Goal: Task Accomplishment & Management: Manage account settings

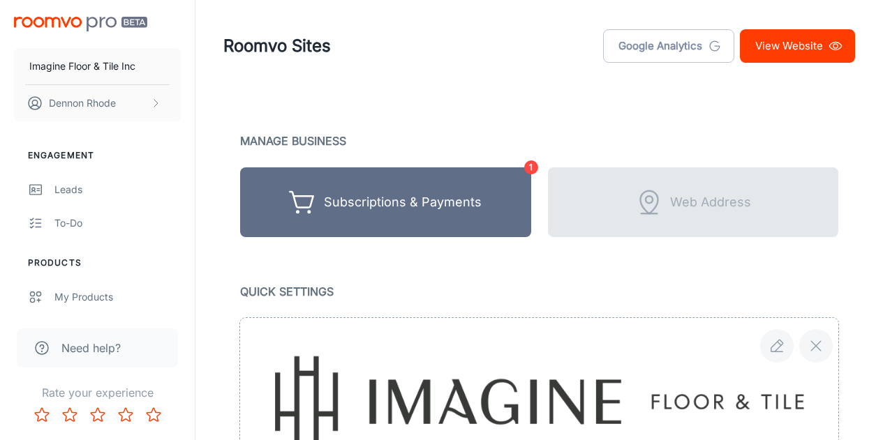
click at [794, 47] on link "View Website" at bounding box center [797, 46] width 115 height 34
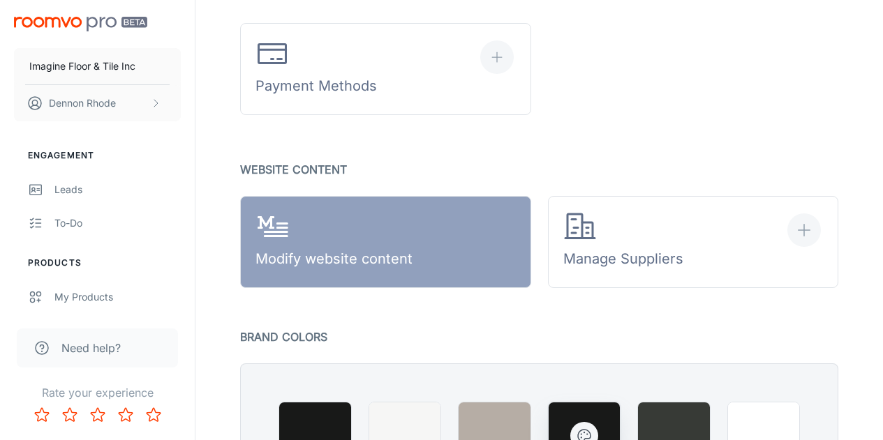
scroll to position [1070, 0]
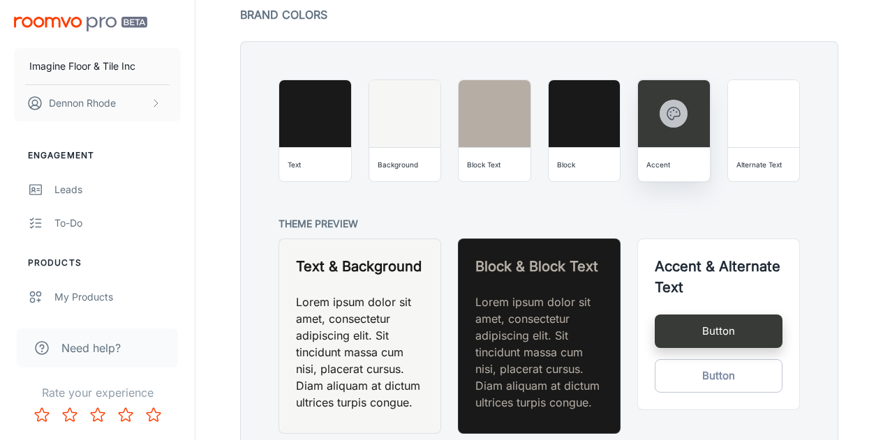
click at [676, 117] on icon "button" at bounding box center [673, 113] width 17 height 17
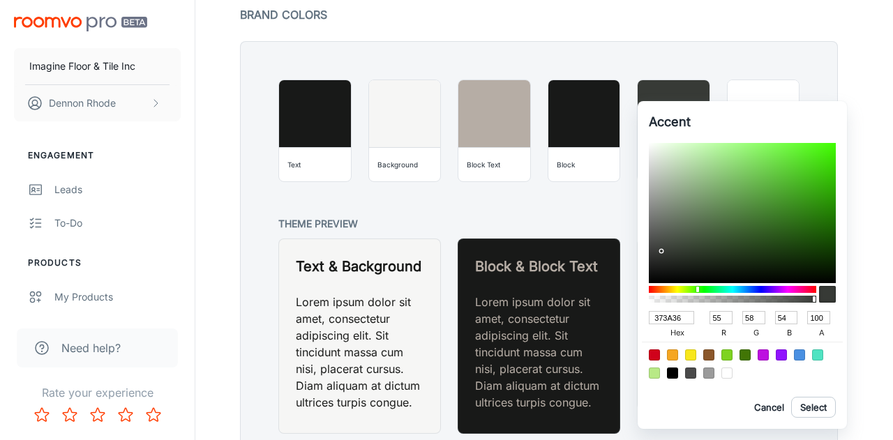
drag, startPoint x: 691, startPoint y: 320, endPoint x: 633, endPoint y: 315, distance: 58.2
click at [633, 315] on div "Accent 373A36 hex 55 r 58 g 54 b 100 a Cancel Select" at bounding box center [446, 220] width 893 height 440
click at [579, 224] on div at bounding box center [446, 220] width 893 height 440
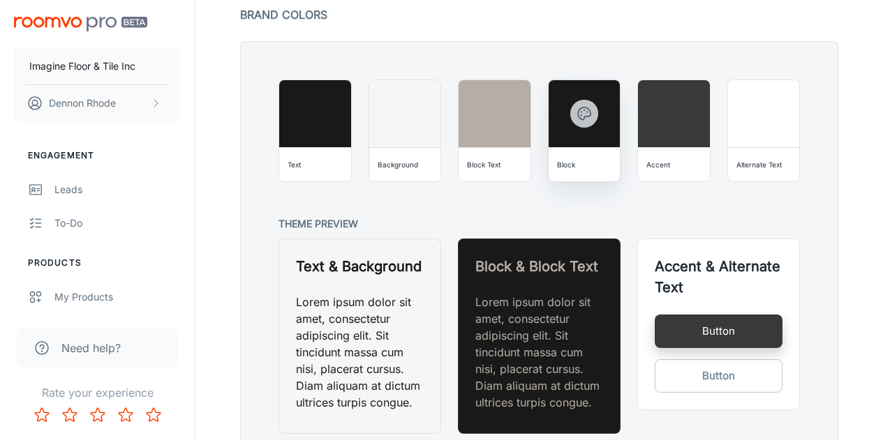
click at [581, 111] on circle "button" at bounding box center [580, 111] width 1 height 1
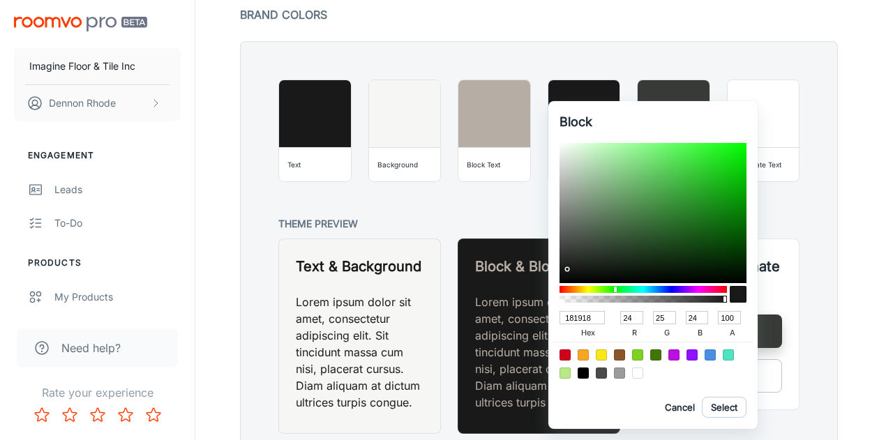
drag, startPoint x: 593, startPoint y: 319, endPoint x: 544, endPoint y: 321, distance: 48.2
click at [544, 321] on div "Block 181918 hex 24 r 25 g 24 b 100 a Cancel Select" at bounding box center [446, 220] width 893 height 440
paste input "373A36"
type input "373A36"
type input "55"
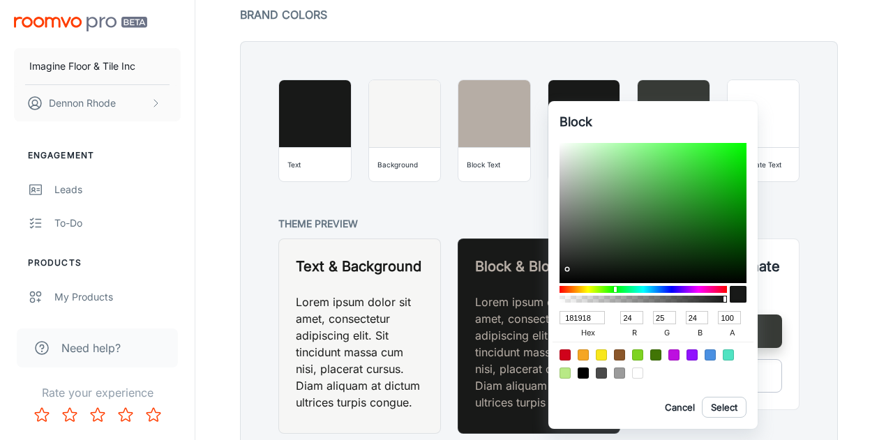
type input "58"
type input "54"
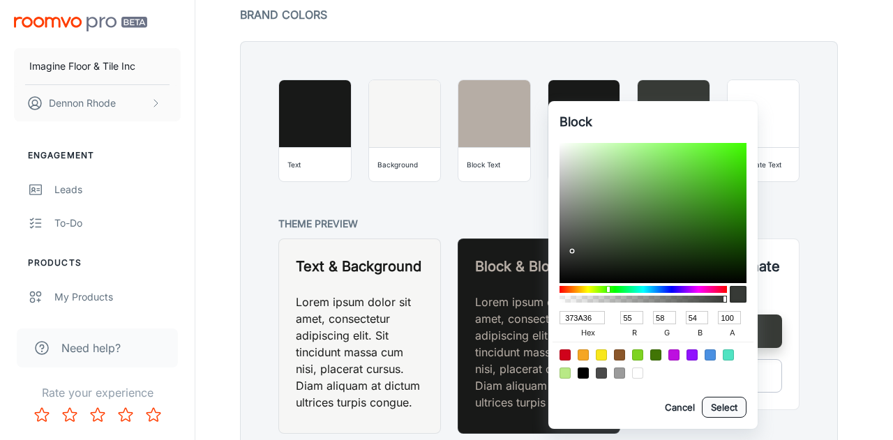
type input "373A36"
click at [713, 410] on button "Select" at bounding box center [724, 407] width 45 height 21
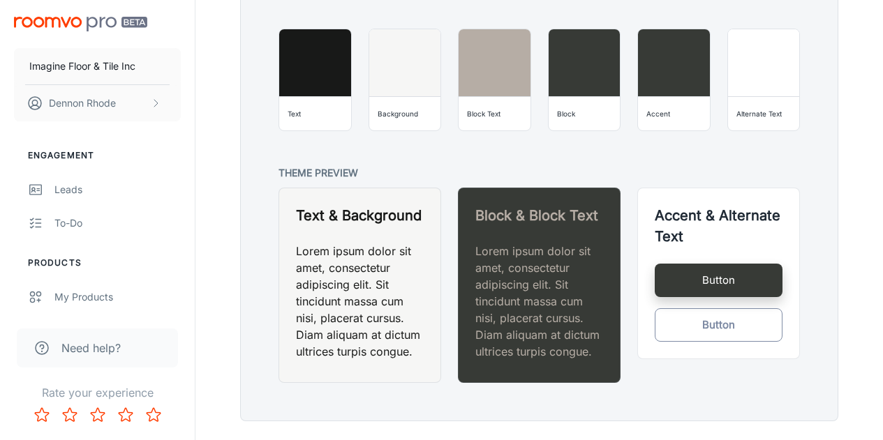
scroll to position [1157, 0]
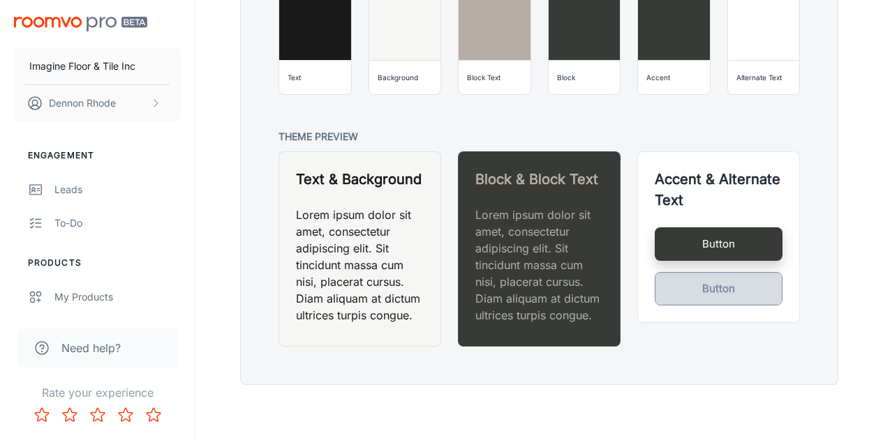
click at [715, 292] on button "Button" at bounding box center [719, 289] width 128 height 34
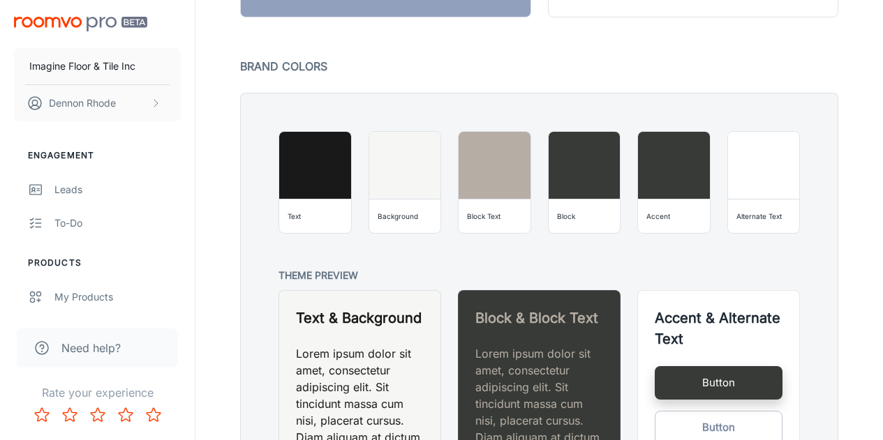
scroll to position [1018, 0]
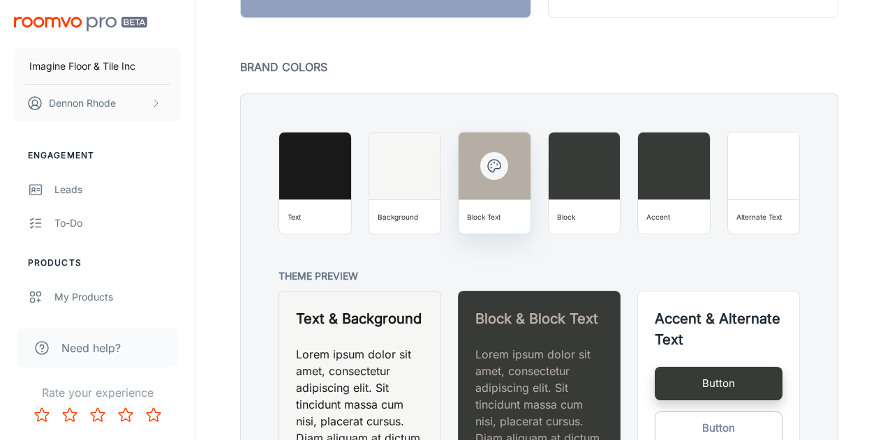
click at [491, 168] on circle "button" at bounding box center [491, 167] width 1 height 1
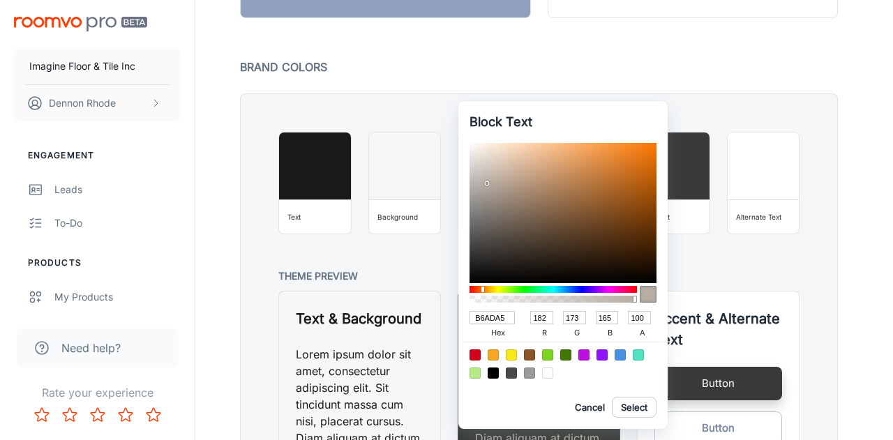
drag, startPoint x: 507, startPoint y: 313, endPoint x: 470, endPoint y: 314, distance: 36.3
click at [470, 314] on input "B6ADA5" at bounding box center [492, 317] width 45 height 13
click at [699, 84] on div at bounding box center [446, 220] width 893 height 440
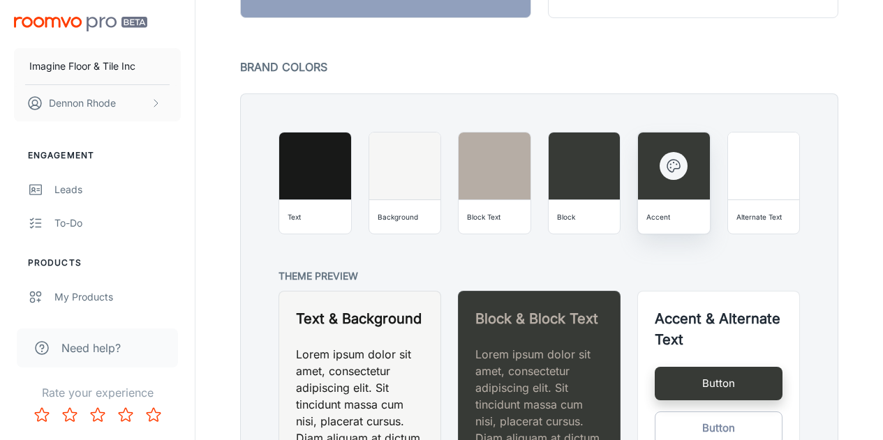
click at [672, 177] on button "button" at bounding box center [674, 166] width 28 height 28
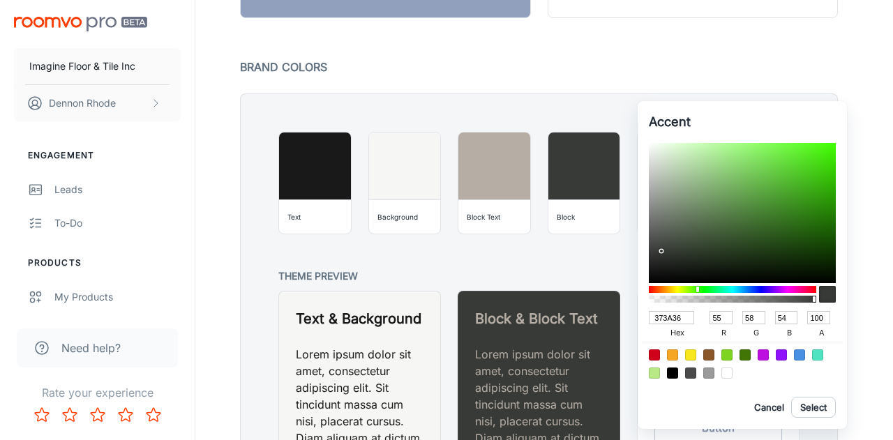
drag, startPoint x: 685, startPoint y: 316, endPoint x: 642, endPoint y: 322, distance: 44.4
click at [643, 322] on div "Accent 373A36 hex 55 r 58 g 54 b 100 a Cancel Select" at bounding box center [742, 265] width 209 height 328
paste input "B6ADA5"
type input "B6ADA5"
type input "182"
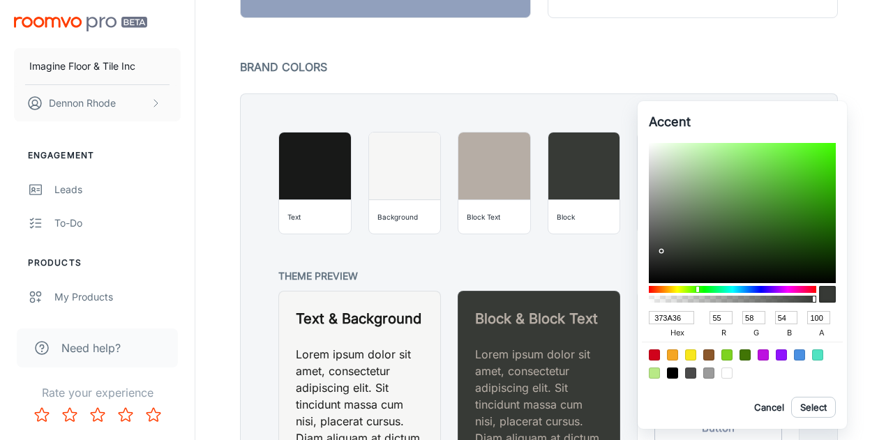
type input "173"
type input "165"
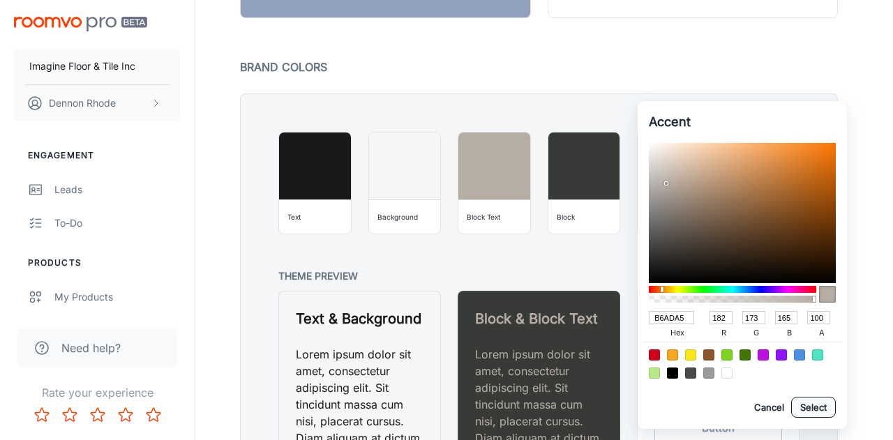
type input "B6ADA5"
click at [822, 413] on button "Select" at bounding box center [814, 407] width 45 height 21
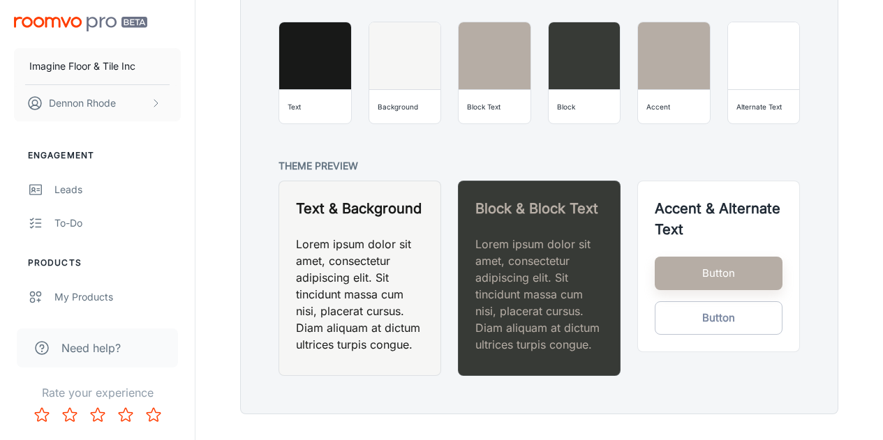
scroll to position [1065, 0]
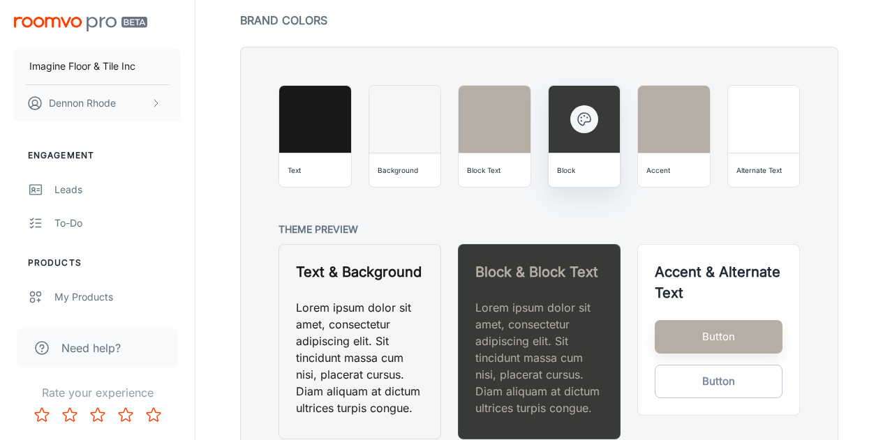
click at [582, 122] on icon "button" at bounding box center [584, 119] width 17 height 17
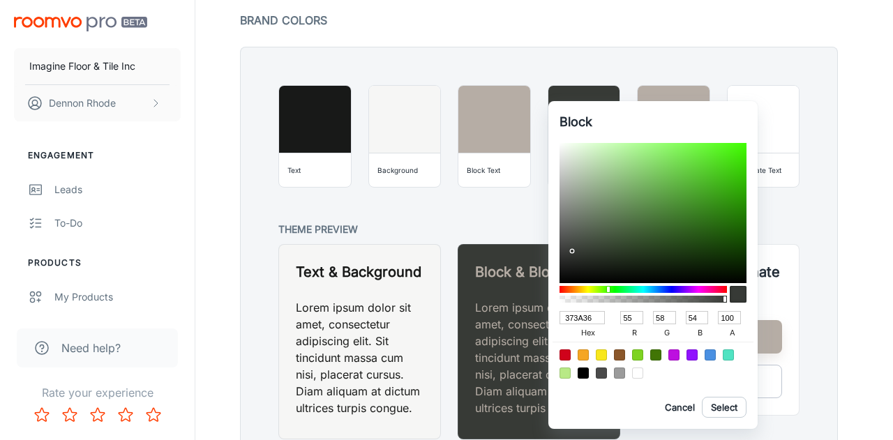
click at [798, 60] on div at bounding box center [446, 220] width 893 height 440
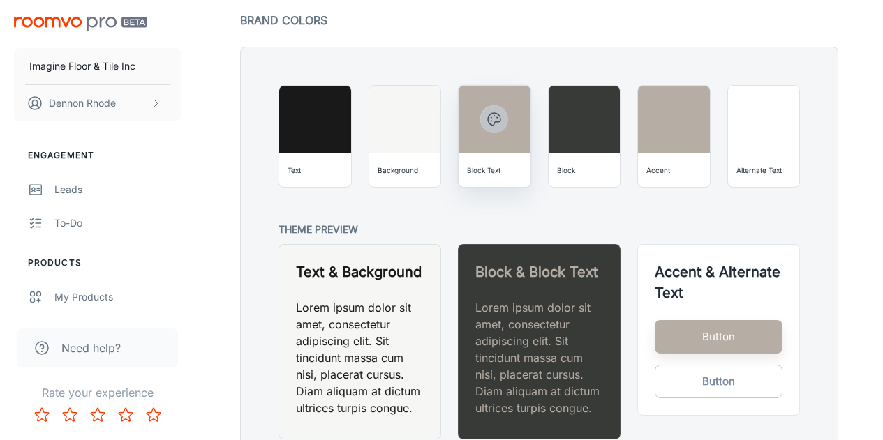
click at [502, 118] on icon "button" at bounding box center [494, 119] width 17 height 17
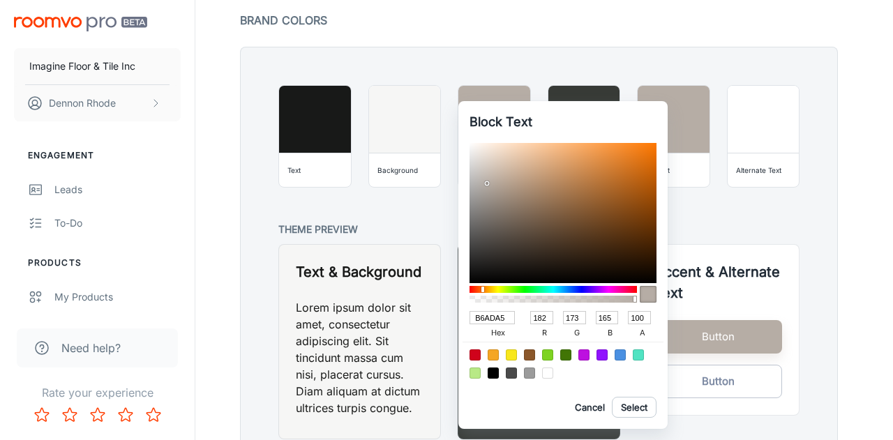
drag, startPoint x: 546, startPoint y: 315, endPoint x: 529, endPoint y: 300, distance: 22.3
click at [524, 307] on div "B6ADA5 hex 182 r 173 g 165 b 100 a" at bounding box center [563, 324] width 187 height 36
type input "02ADA5"
type input "2"
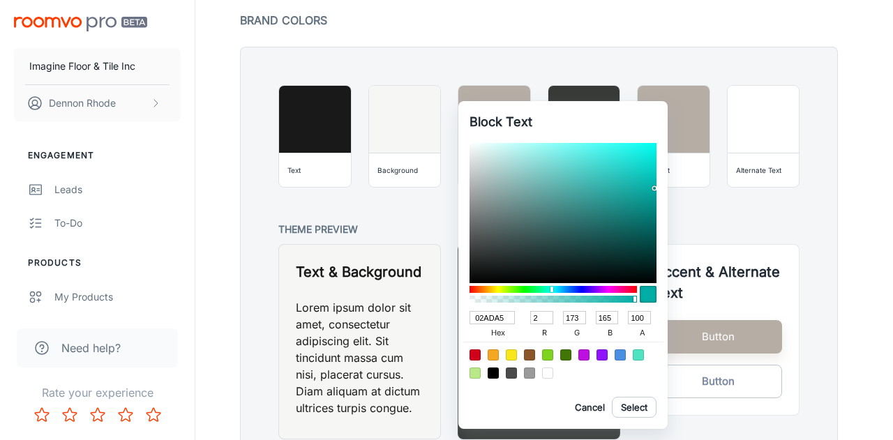
type input "19ADA5"
type input "25"
drag, startPoint x: 582, startPoint y: 313, endPoint x: 561, endPoint y: 313, distance: 21.6
click at [561, 313] on div "173 g" at bounding box center [575, 326] width 33 height 34
type input "1902A5"
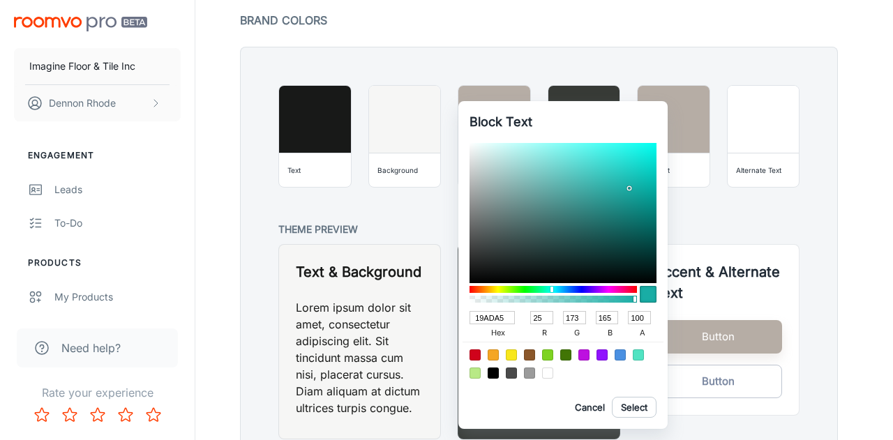
type input "2"
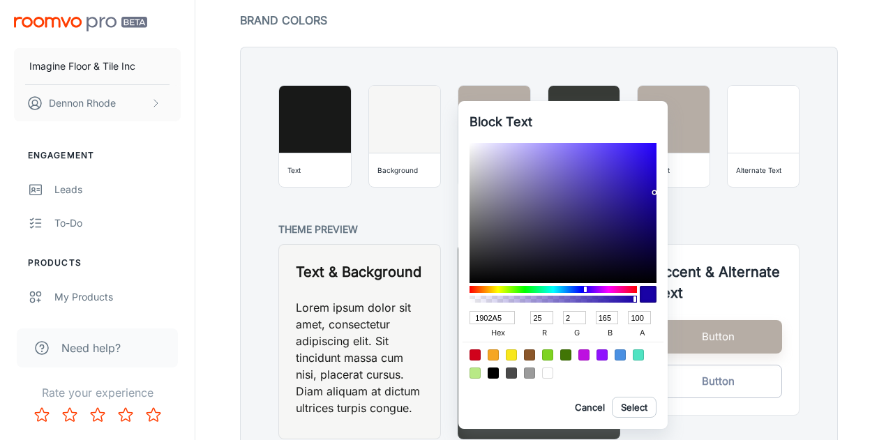
type input "1918A5"
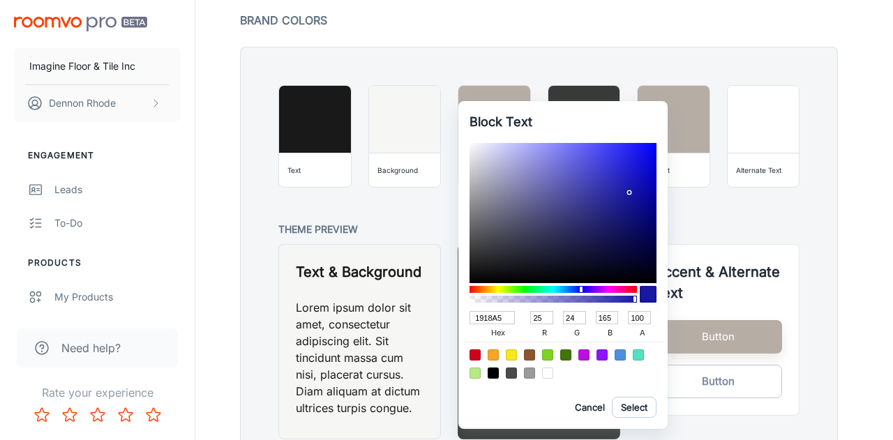
type input "24"
drag, startPoint x: 618, startPoint y: 316, endPoint x: 591, endPoint y: 316, distance: 27.2
click at [591, 316] on div "1918A5 hex 25 r 24 g 165 b 100 a" at bounding box center [563, 324] width 187 height 36
type input "191802"
type input "2"
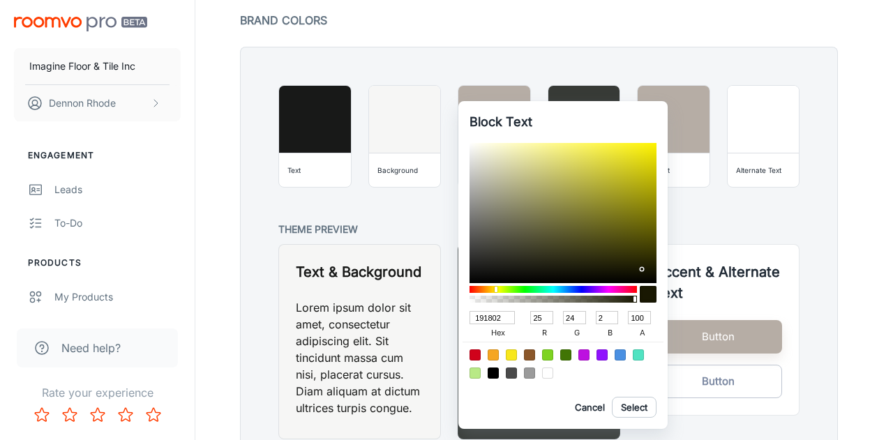
type input "191819"
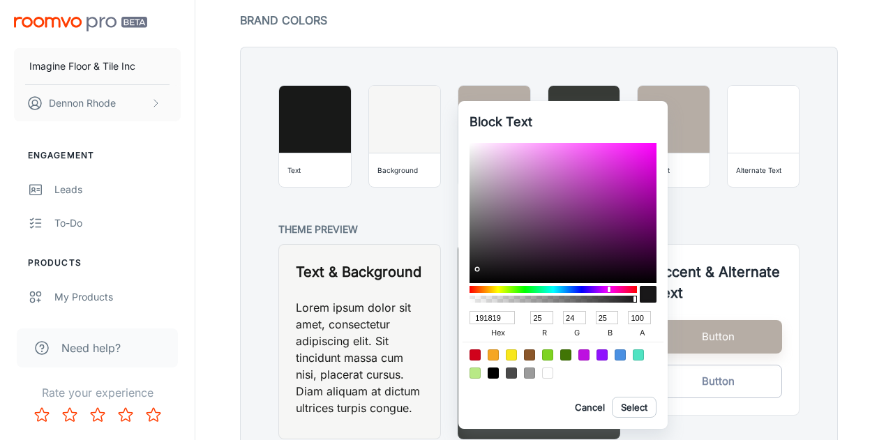
type input "25"
drag, startPoint x: 643, startPoint y: 319, endPoint x: 616, endPoint y: 320, distance: 26.5
click at [618, 320] on div "191819 hex 25 r 24 g 25 b 100 a" at bounding box center [563, 324] width 187 height 36
click at [622, 329] on label "b" at bounding box center [610, 333] width 29 height 17
click at [619, 325] on input "25" at bounding box center [607, 317] width 23 height 13
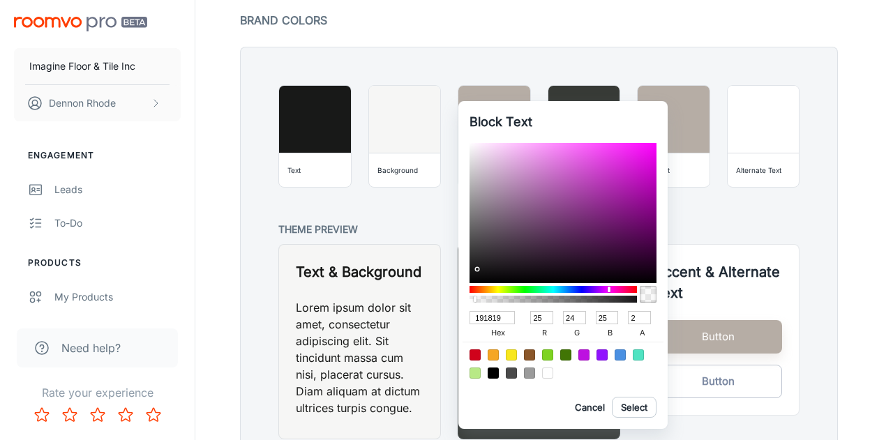
click at [475, 330] on label "hex" at bounding box center [498, 333] width 57 height 17
click at [475, 325] on input "191819" at bounding box center [492, 317] width 45 height 13
click at [502, 314] on input "191819" at bounding box center [492, 317] width 45 height 13
click at [499, 314] on input "191819" at bounding box center [492, 317] width 45 height 13
click at [504, 314] on input "191819" at bounding box center [492, 317] width 45 height 13
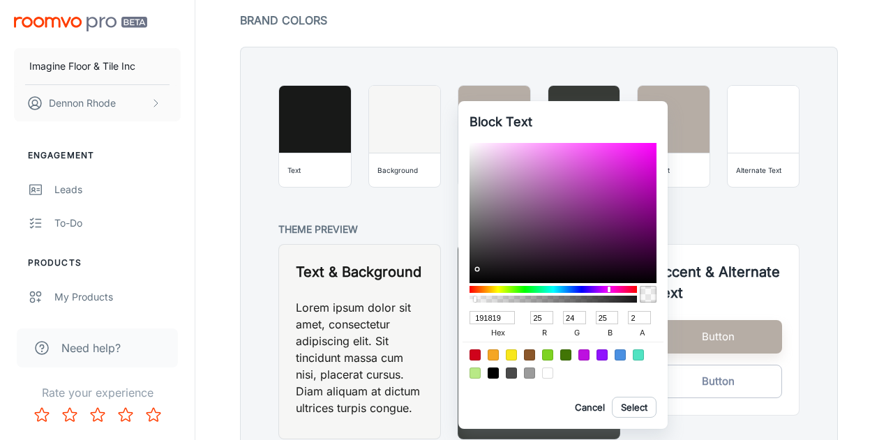
click at [510, 318] on input "191819" at bounding box center [492, 317] width 45 height 13
type input "55"
click at [562, 296] on div at bounding box center [553, 299] width 163 height 7
click at [508, 316] on input "191819" at bounding box center [492, 317] width 45 height 13
type input "191819"
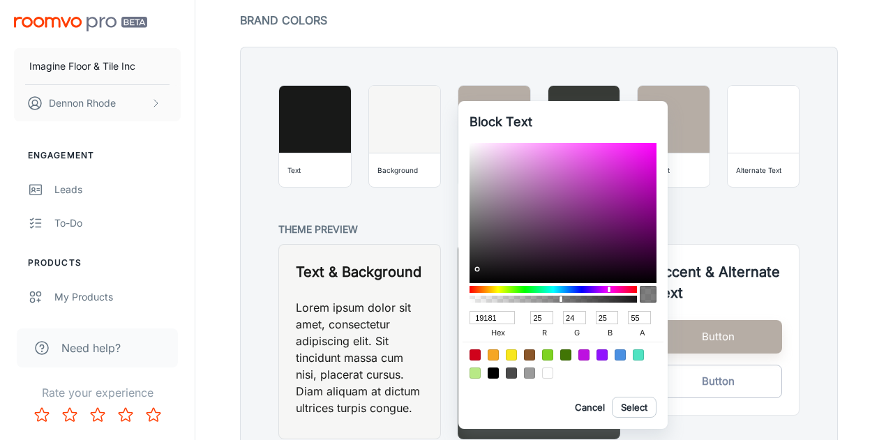
type input "100"
click at [593, 408] on button "Cancel" at bounding box center [590, 407] width 45 height 21
type input "B6ADA5"
type input "182"
type input "173"
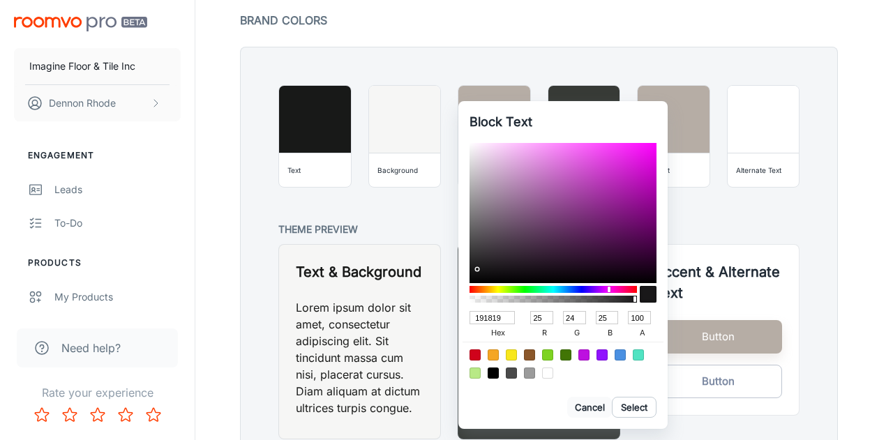
type input "165"
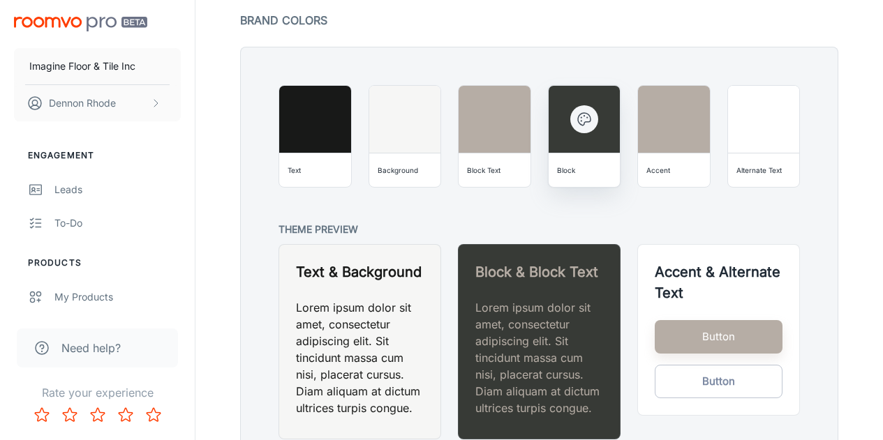
click at [589, 121] on icon "button" at bounding box center [584, 119] width 13 height 13
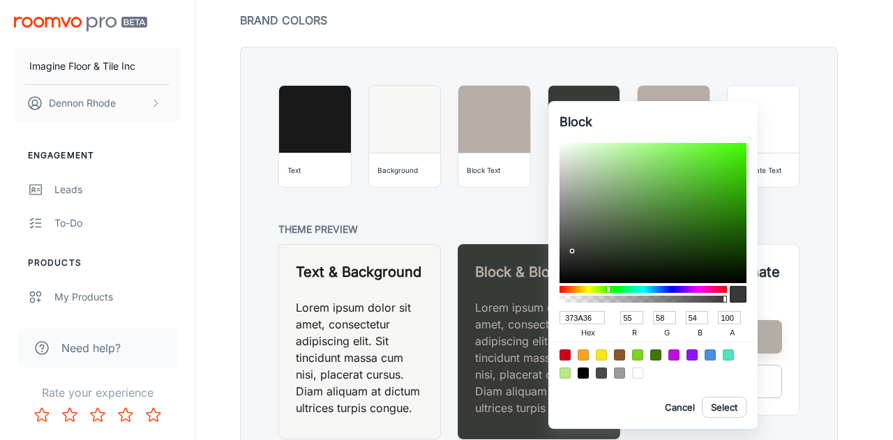
click at [484, 223] on div at bounding box center [446, 220] width 893 height 440
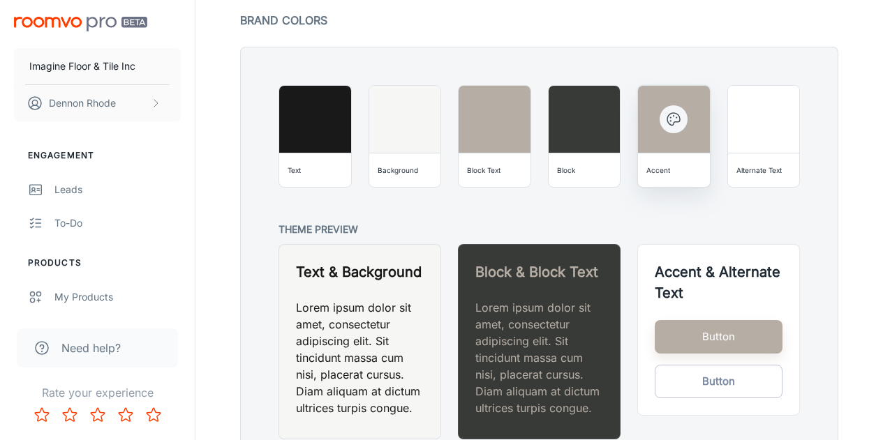
click at [670, 119] on icon "button" at bounding box center [673, 119] width 17 height 17
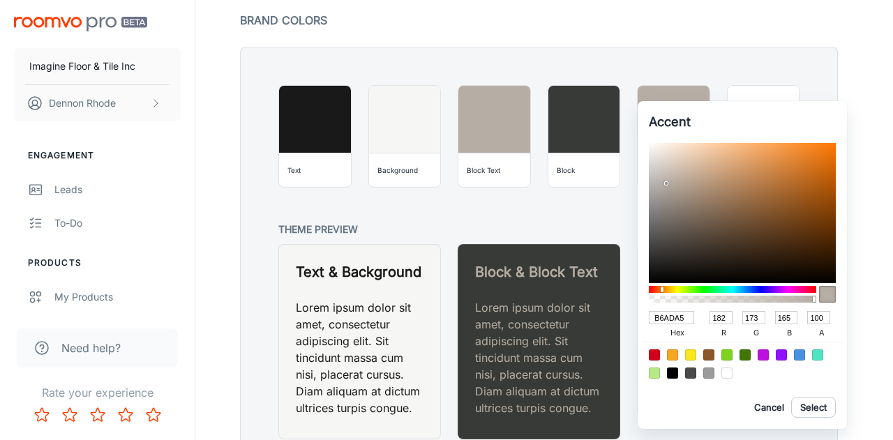
drag, startPoint x: 693, startPoint y: 318, endPoint x: 639, endPoint y: 313, distance: 53.9
click at [639, 315] on div "Accent B6ADA5 hex 182 r 173 g 165 b 100 a Cancel Select" at bounding box center [742, 265] width 209 height 328
paste input "54585a"
type input "54585a"
type input "84"
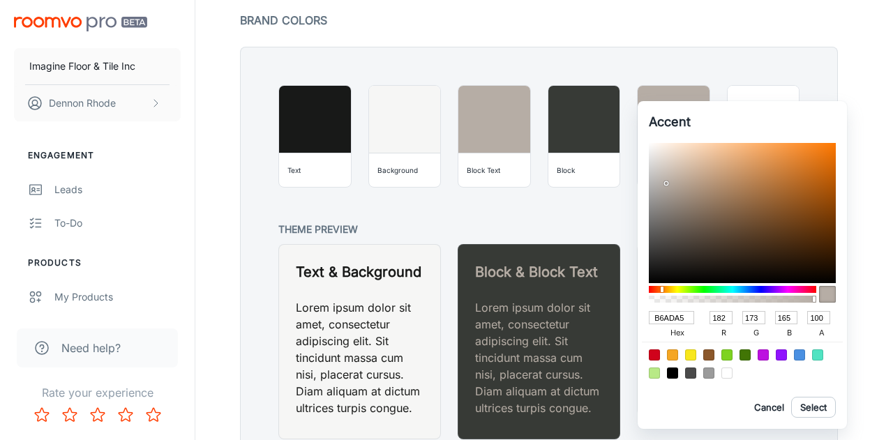
type input "88"
type input "90"
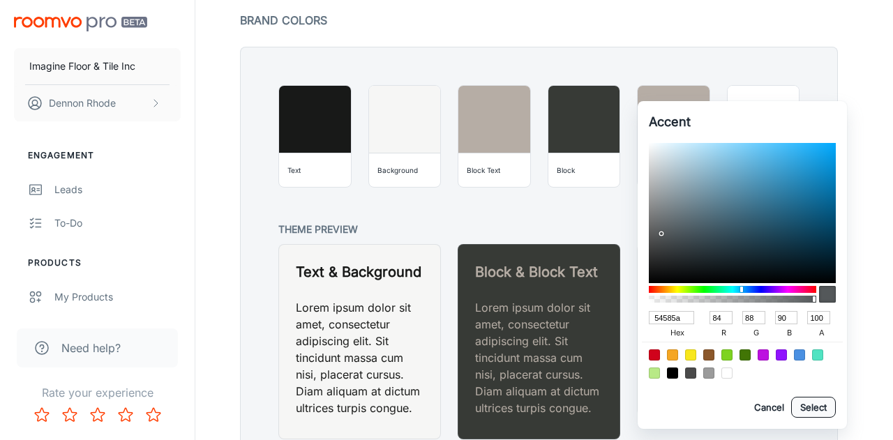
type input "54585A"
click at [829, 411] on button "Select" at bounding box center [814, 407] width 45 height 21
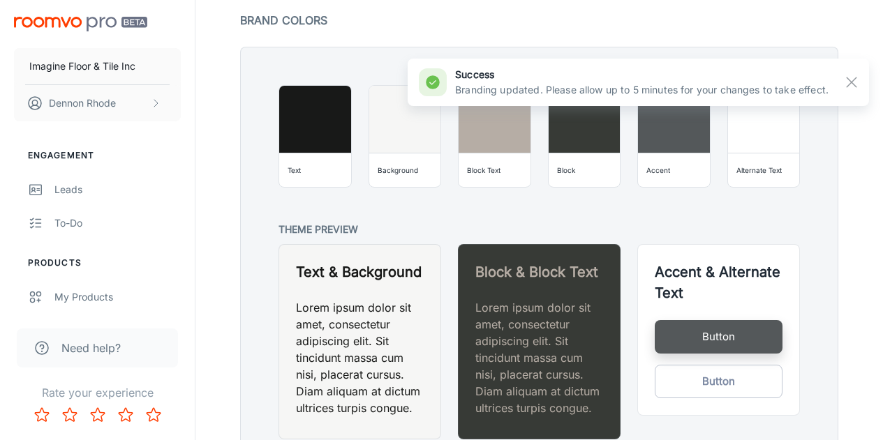
click at [512, 227] on div "Accent 54585A hex 84 r 88 g 90 b 100 a Cancel Select" at bounding box center [441, 220] width 883 height 440
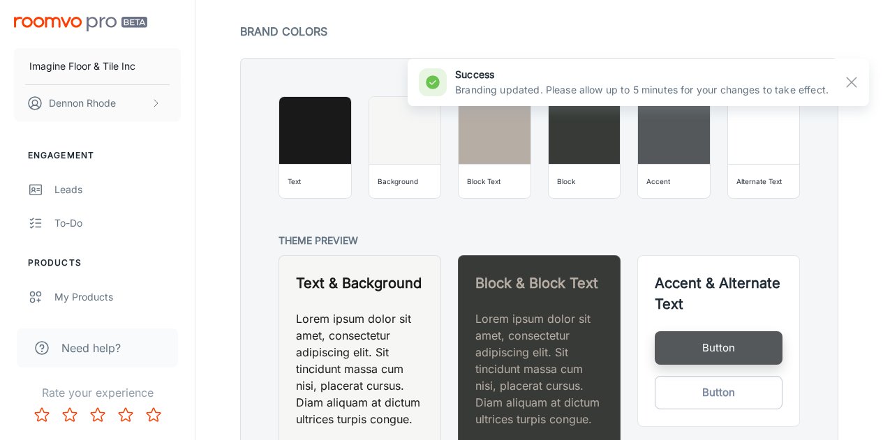
scroll to position [1018, 0]
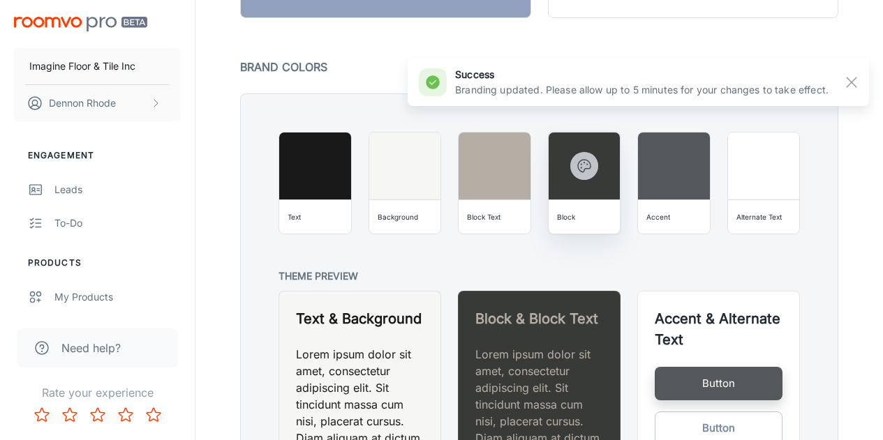
click at [579, 167] on icon "button" at bounding box center [584, 166] width 17 height 17
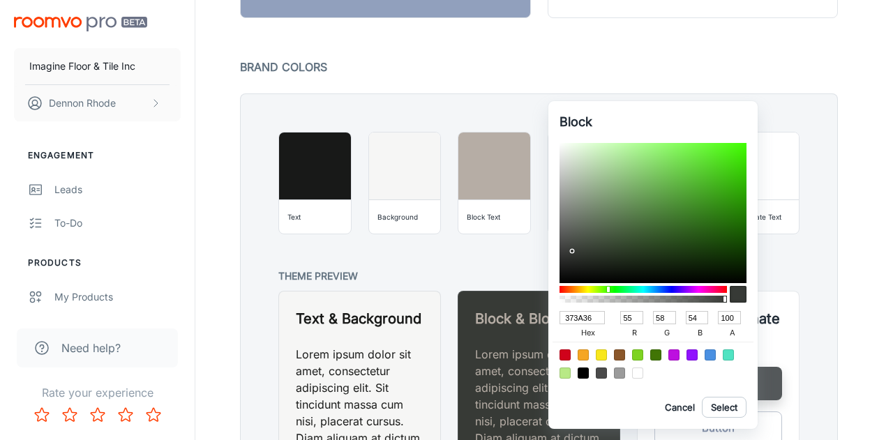
drag, startPoint x: 596, startPoint y: 318, endPoint x: 551, endPoint y: 322, distance: 44.9
click at [551, 322] on div "Block 373A36 hex 55 r 58 g 54 b 100 a Cancel Select" at bounding box center [653, 265] width 209 height 328
paste input "623B2A"
type input "623B2A"
type input "98"
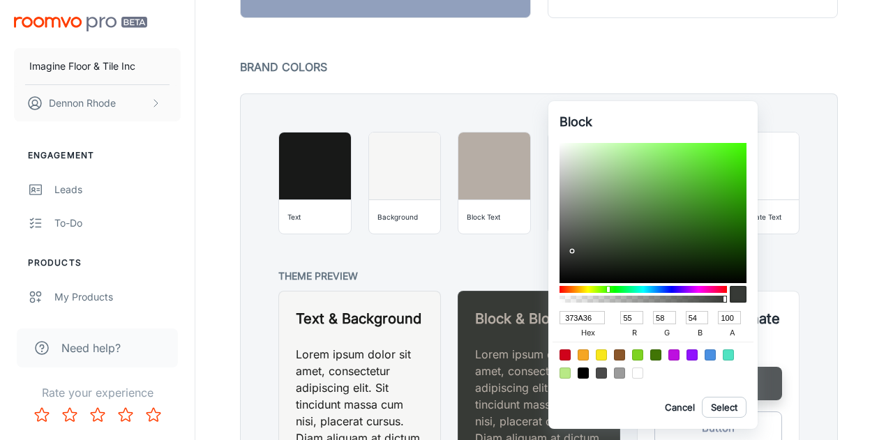
type input "59"
type input "42"
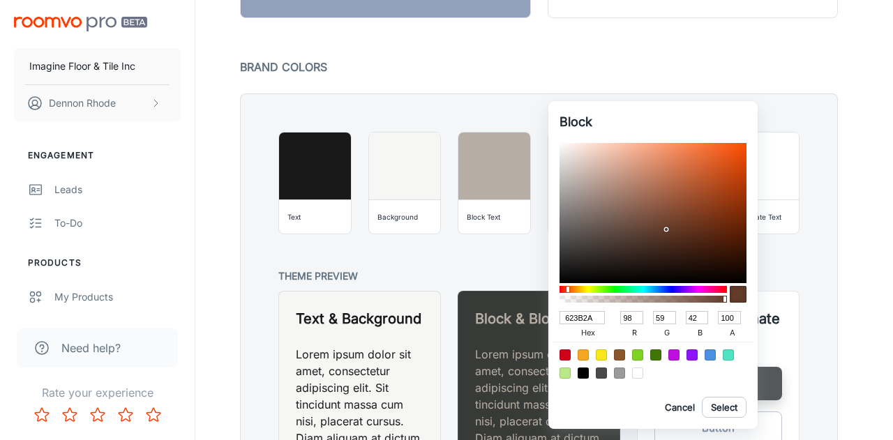
drag, startPoint x: 595, startPoint y: 316, endPoint x: 547, endPoint y: 316, distance: 47.5
click at [547, 316] on div "Block 623B2A hex 98 r 59 g 42 b 100 a Cancel Select" at bounding box center [446, 220] width 893 height 440
type input "373"
type input "51"
type input "119"
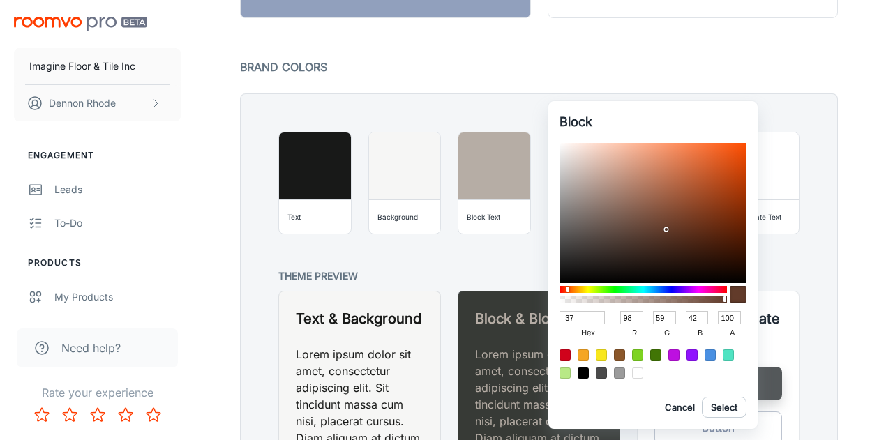
type input "51"
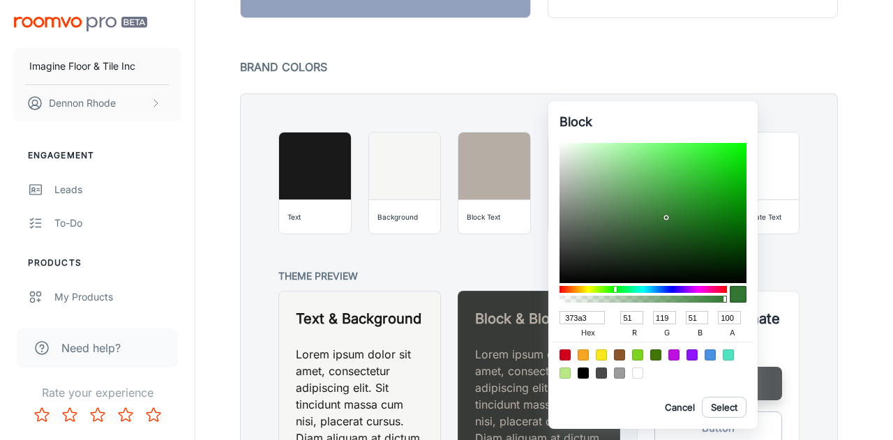
type input "373a36"
type input "55"
type input "58"
type input "54"
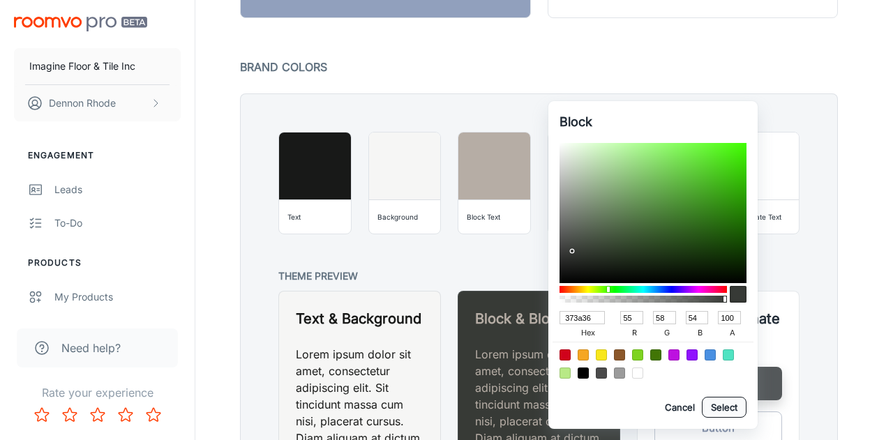
type input "373A36"
click at [730, 403] on button "Select" at bounding box center [724, 407] width 45 height 21
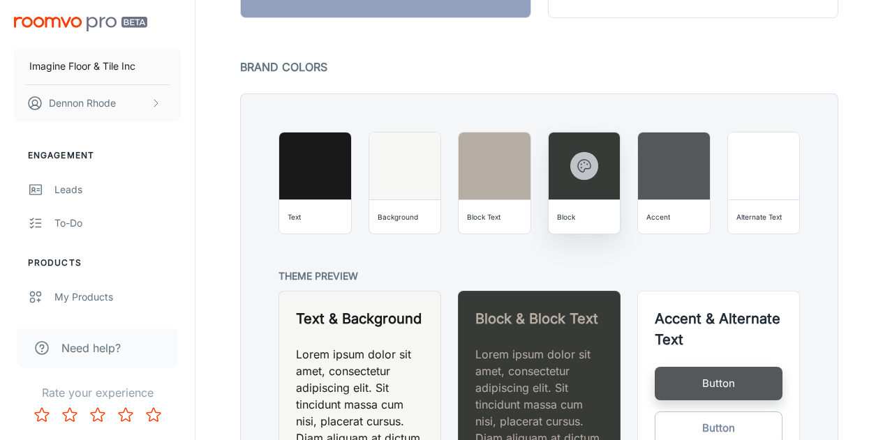
click at [586, 166] on icon "button" at bounding box center [584, 166] width 17 height 17
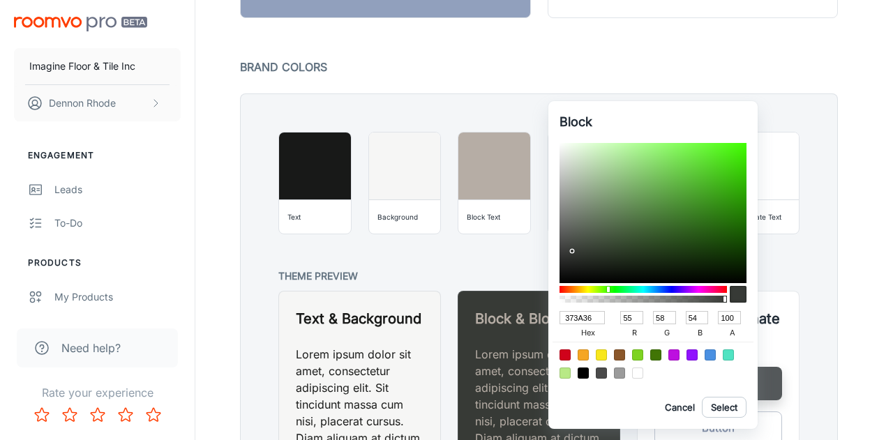
drag, startPoint x: 643, startPoint y: 318, endPoint x: 619, endPoint y: 316, distance: 23.8
click at [619, 316] on div "55 r" at bounding box center [632, 326] width 33 height 34
click at [666, 321] on input "58" at bounding box center [664, 317] width 23 height 13
click at [525, 276] on div at bounding box center [446, 220] width 893 height 440
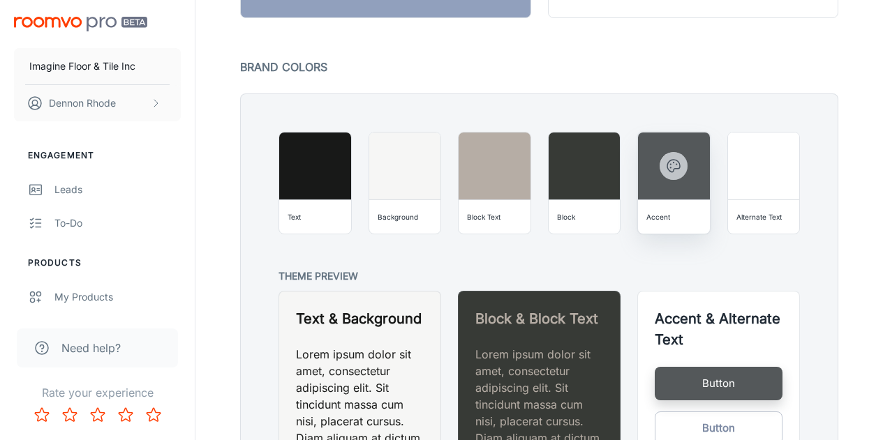
click at [662, 173] on button "button" at bounding box center [674, 166] width 28 height 28
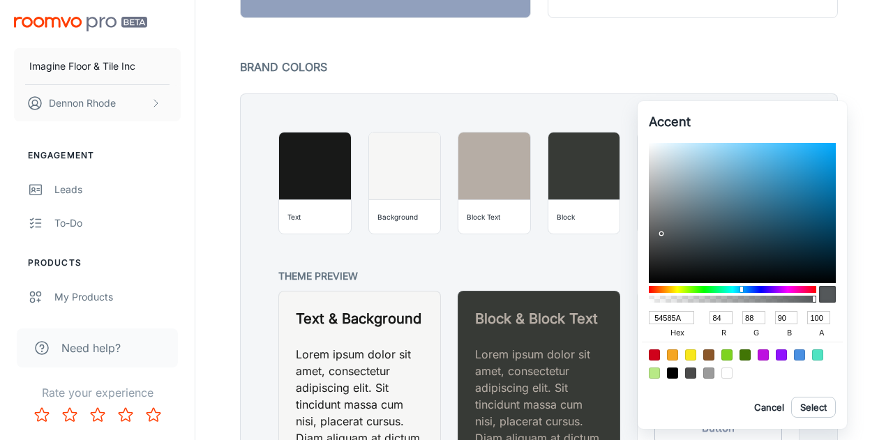
drag, startPoint x: 730, startPoint y: 318, endPoint x: 712, endPoint y: 320, distance: 18.3
click at [712, 320] on input "84" at bounding box center [721, 317] width 23 height 13
type input "00585A"
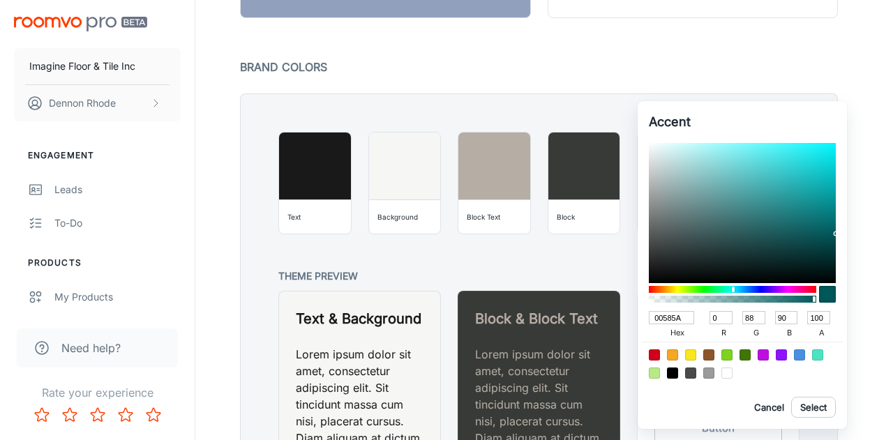
type input "0"
click at [759, 316] on input "88" at bounding box center [754, 317] width 23 height 13
type input "00085A"
type input "8"
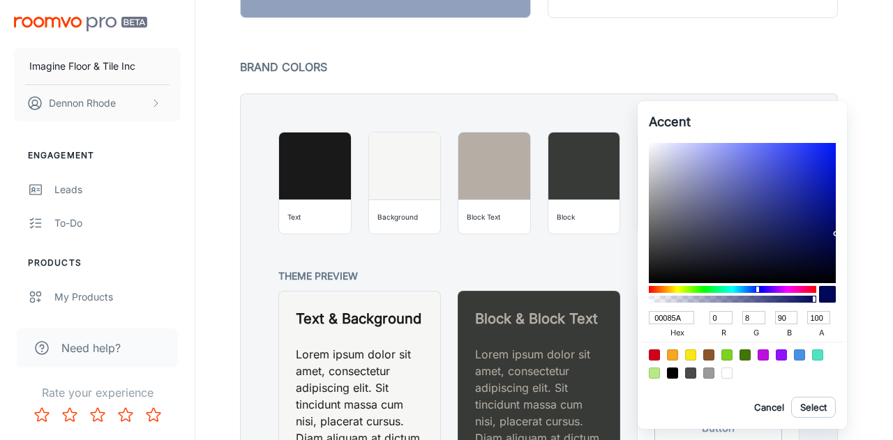
type input "00555A"
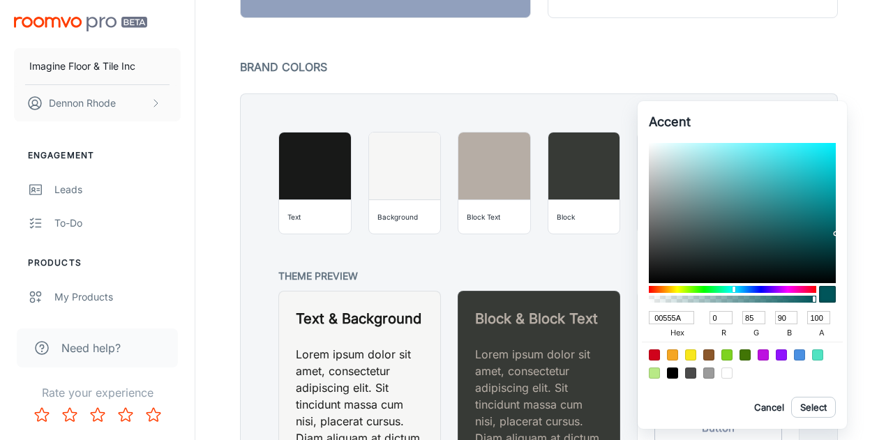
type input "85"
click at [796, 316] on input "90" at bounding box center [787, 317] width 23 height 13
type input "005509"
type input "9"
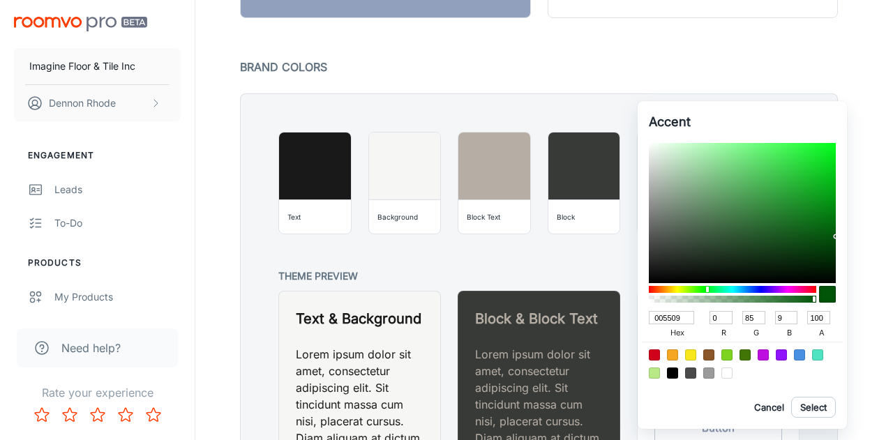
type input "00555F"
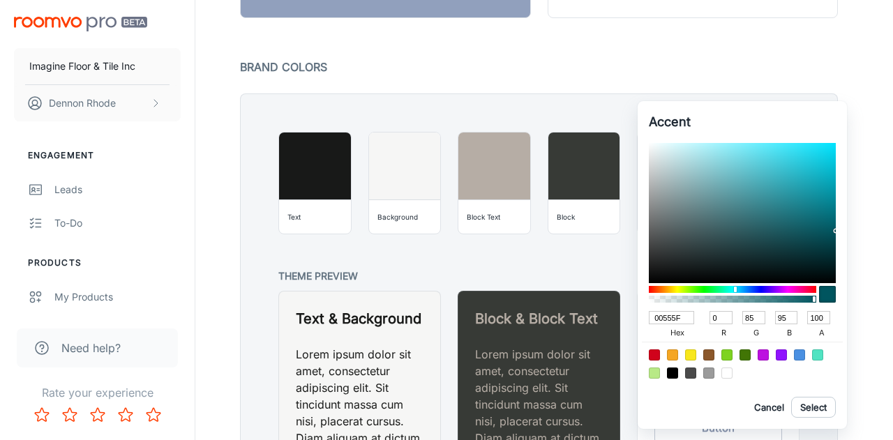
type input "95"
drag, startPoint x: 829, startPoint y: 313, endPoint x: 788, endPoint y: 317, distance: 41.4
click at [788, 317] on div "00555F hex 0 r 85 g 95 b 100 a" at bounding box center [742, 324] width 187 height 36
type input "2"
click at [850, 319] on div at bounding box center [446, 220] width 893 height 440
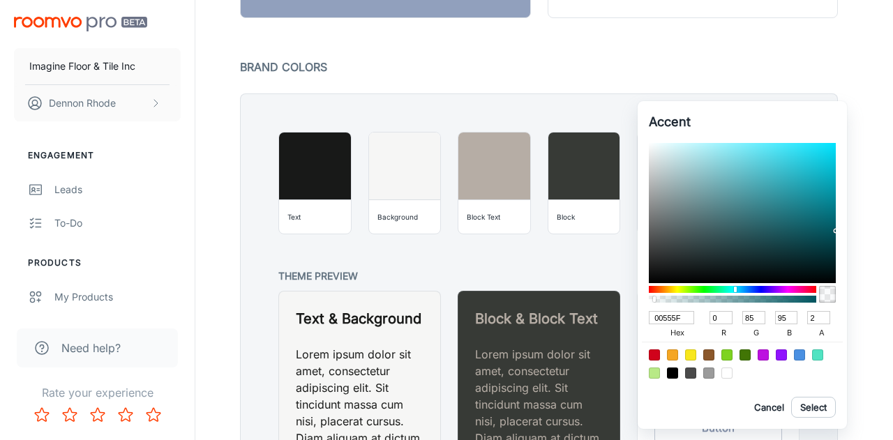
type input "54585A"
type input "84"
type input "88"
type input "90"
type input "100"
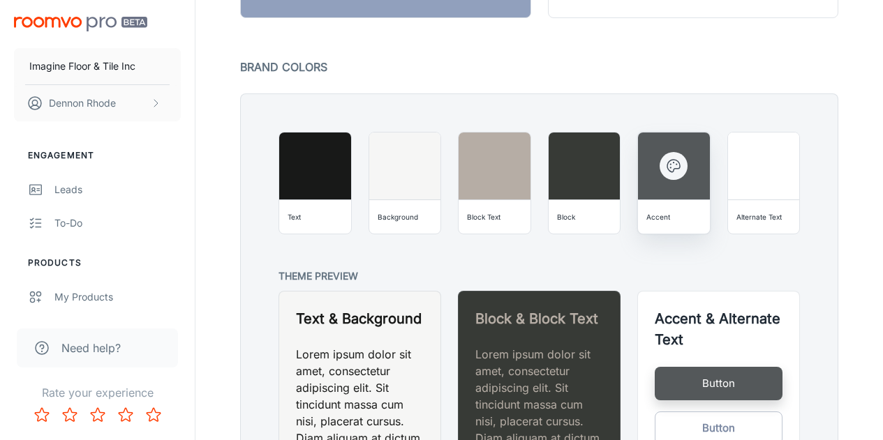
click at [684, 179] on div at bounding box center [674, 166] width 72 height 67
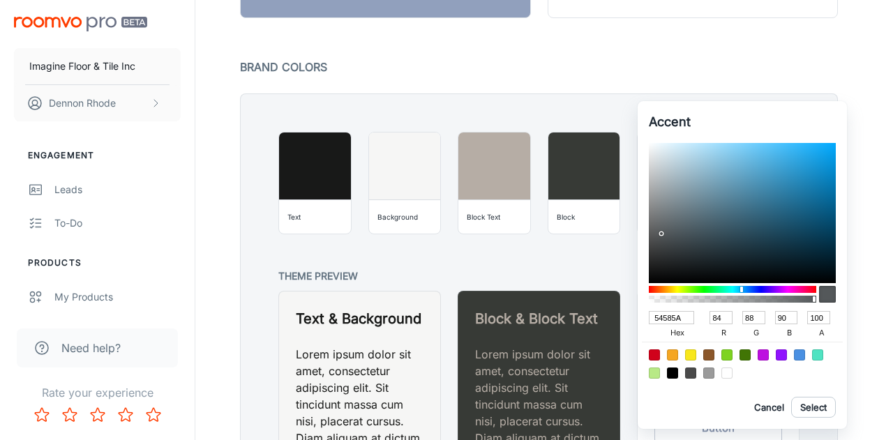
drag, startPoint x: 732, startPoint y: 322, endPoint x: 711, endPoint y: 321, distance: 21.7
click at [711, 321] on input "84" at bounding box center [721, 317] width 23 height 13
type input "46494A"
type input "70"
type input "73"
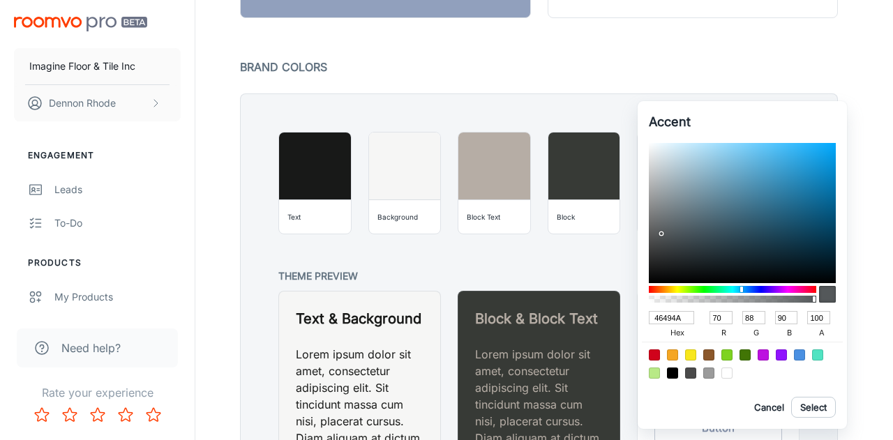
type input "74"
click at [661, 242] on div at bounding box center [742, 213] width 187 height 140
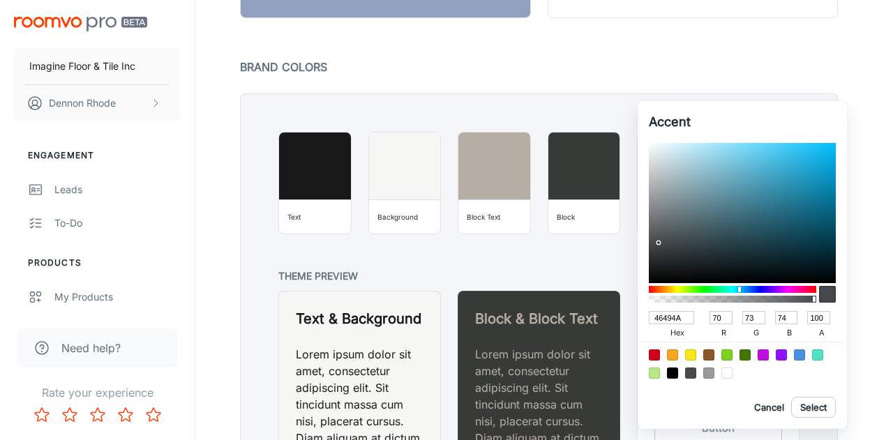
type input "414445"
type input "65"
type input "68"
type input "69"
type input "404344"
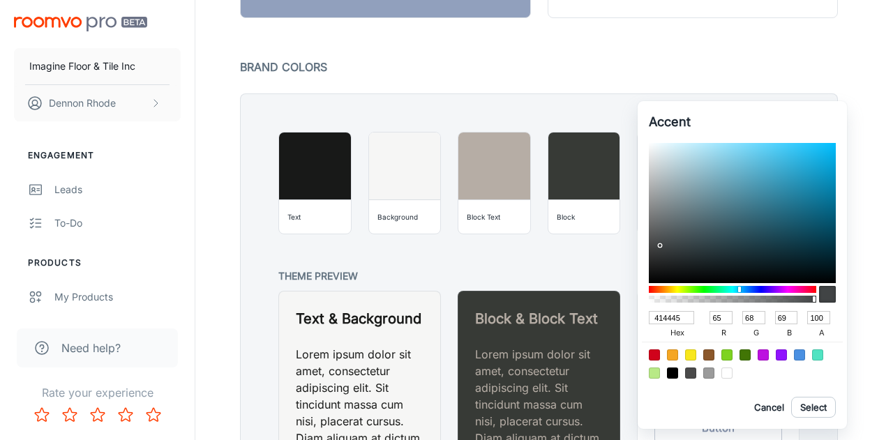
type input "64"
type input "67"
type input "68"
type input "3E4243"
type input "62"
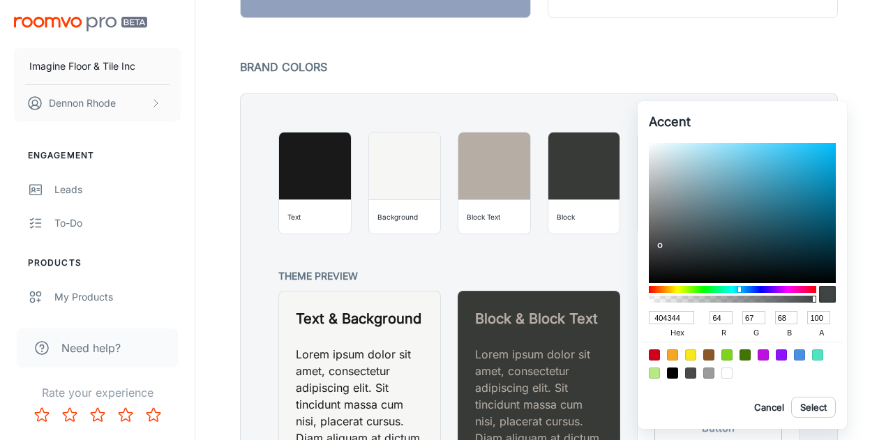
type input "66"
type input "67"
type input "3C3F40"
type input "60"
type input "63"
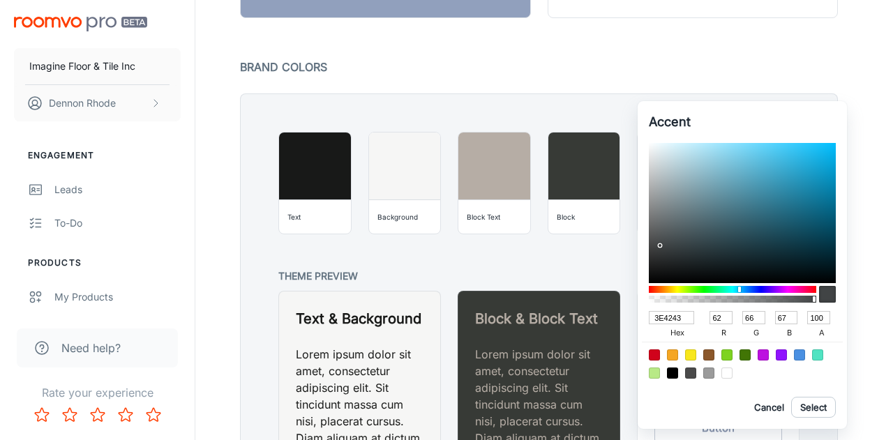
type input "64"
type input "3A3E3F"
type input "58"
type input "62"
type input "63"
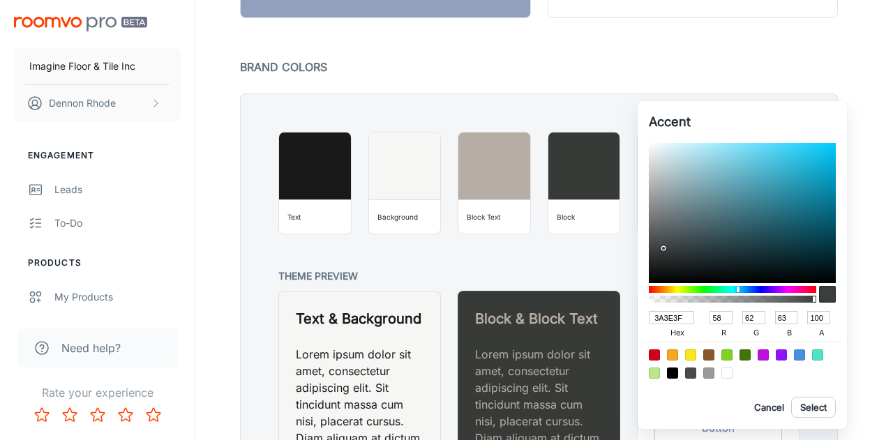
click at [664, 249] on div at bounding box center [665, 250] width 3 height 3
click at [548, 252] on div at bounding box center [446, 220] width 893 height 440
type input "54585A"
type input "84"
type input "88"
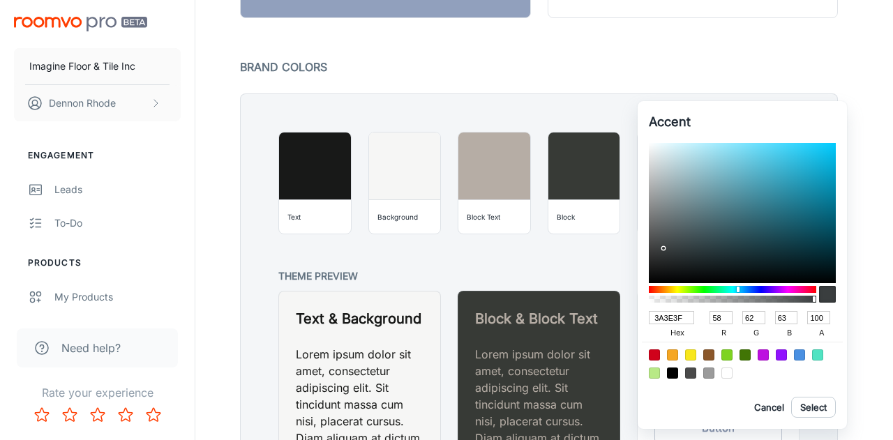
type input "90"
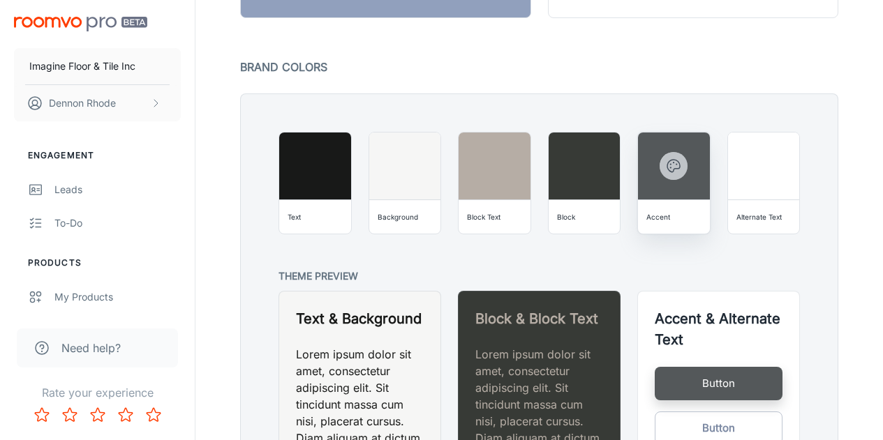
click at [677, 170] on icon "button" at bounding box center [673, 166] width 17 height 17
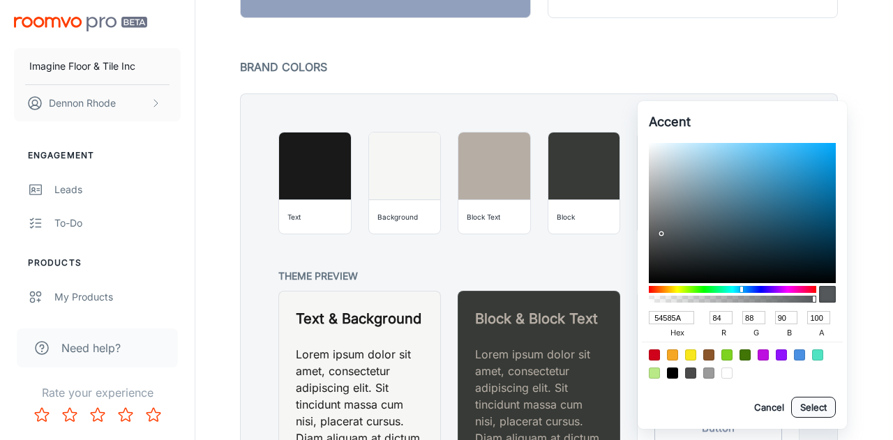
click at [813, 411] on button "Select" at bounding box center [814, 407] width 45 height 21
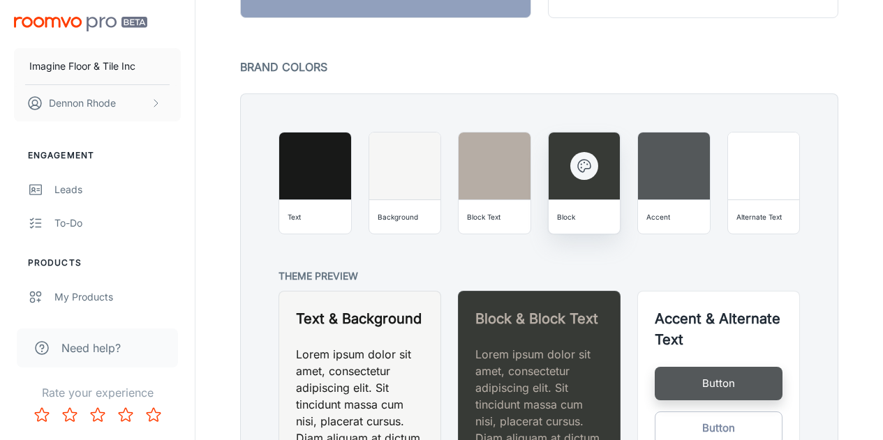
click at [591, 172] on icon "button" at bounding box center [584, 166] width 17 height 17
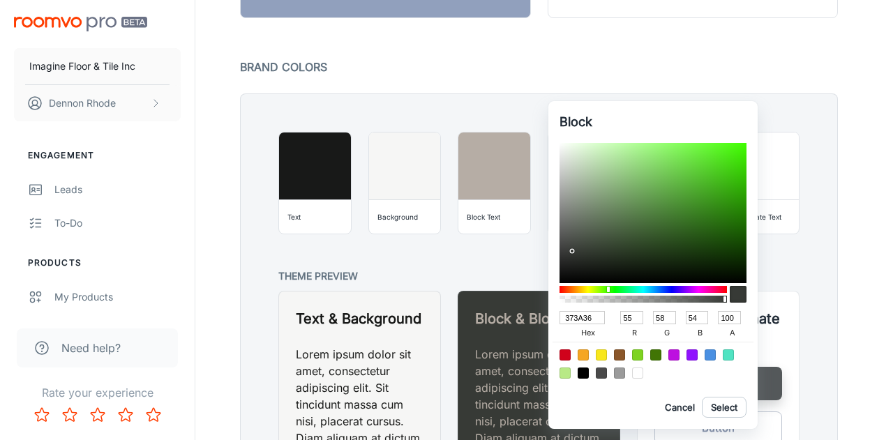
drag, startPoint x: 600, startPoint y: 311, endPoint x: 524, endPoint y: 310, distance: 76.1
click at [524, 310] on div "Block 373A36 hex 55 r 58 g 54 b 100 a Cancel Select" at bounding box center [446, 220] width 893 height 440
click at [717, 403] on button "Select" at bounding box center [724, 407] width 45 height 21
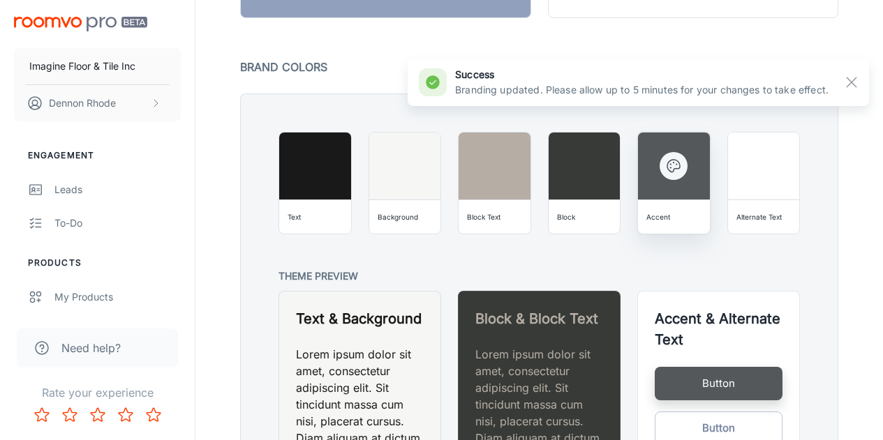
click at [676, 170] on icon "button" at bounding box center [673, 166] width 17 height 17
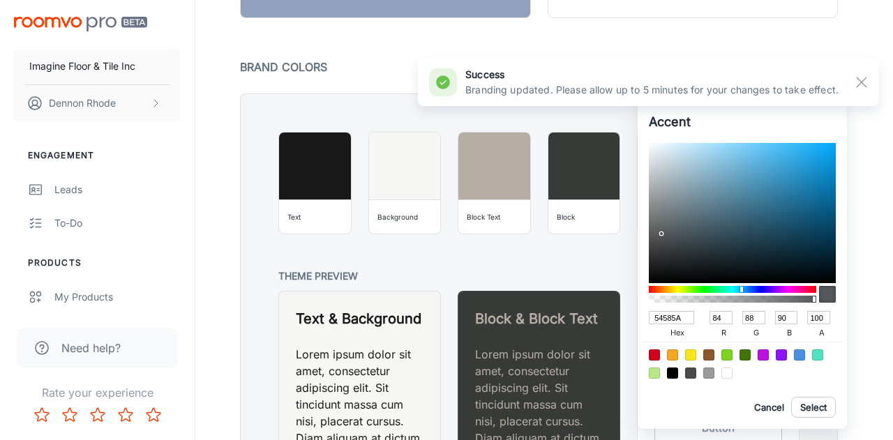
drag, startPoint x: 689, startPoint y: 318, endPoint x: 614, endPoint y: 325, distance: 75.0
click at [614, 325] on div "Accent 54585A hex 84 r 88 g 90 b 100 a Cancel Select" at bounding box center [446, 220] width 893 height 440
paste input "373A36"
type input "373A36"
type input "55"
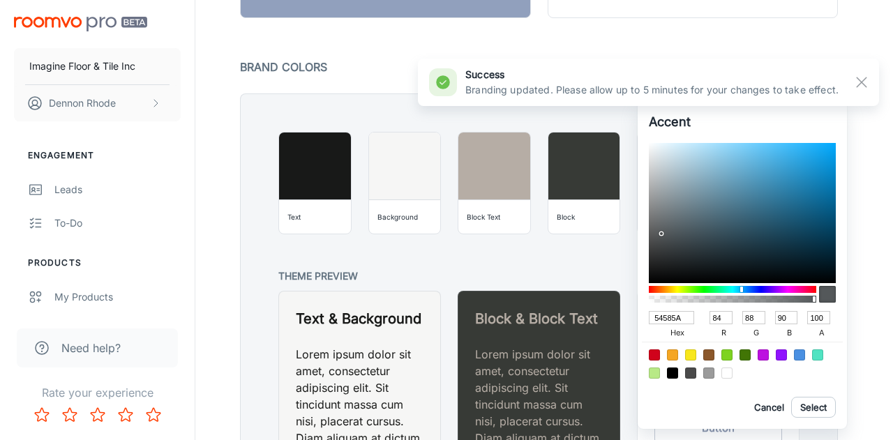
type input "58"
type input "54"
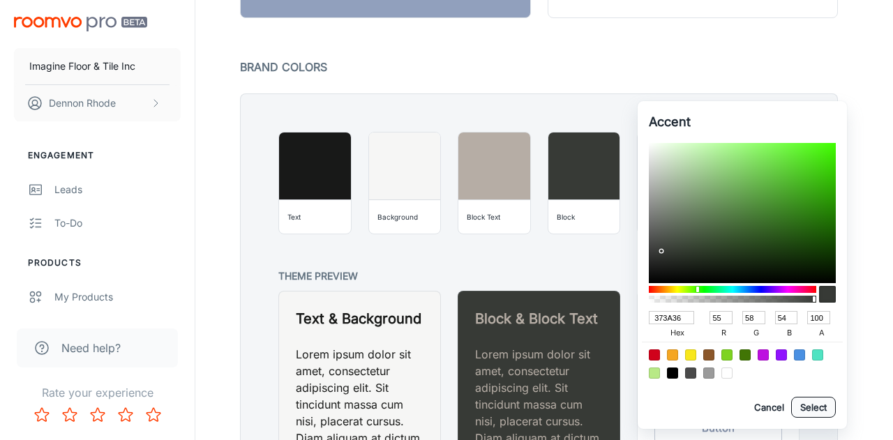
type input "373A36"
click at [813, 408] on button "Select" at bounding box center [814, 407] width 45 height 21
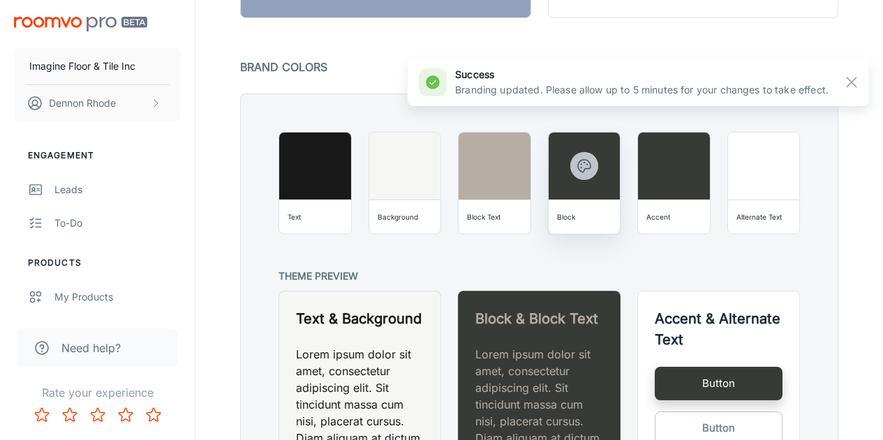
click at [588, 171] on icon "button" at bounding box center [584, 166] width 17 height 17
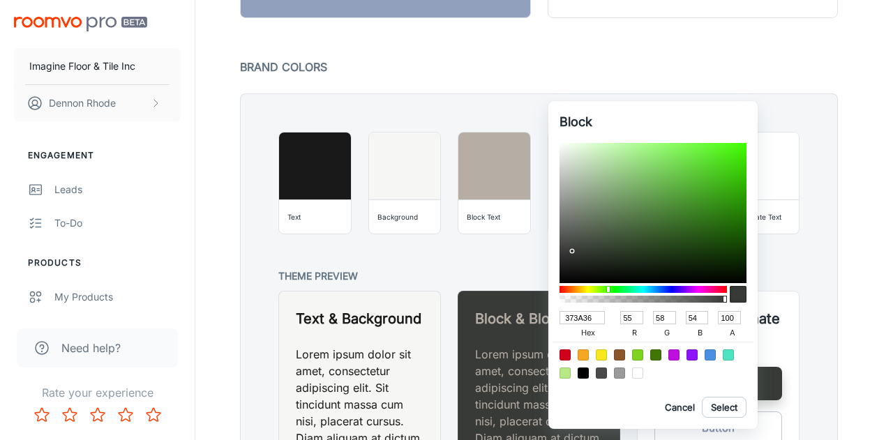
drag, startPoint x: 600, startPoint y: 324, endPoint x: 555, endPoint y: 323, distance: 45.4
click at [555, 323] on div "Block 373A36 hex 55 r 58 g 54 b 100 a Cancel Select" at bounding box center [653, 265] width 209 height 328
type input "202"
type input "34"
type input "0"
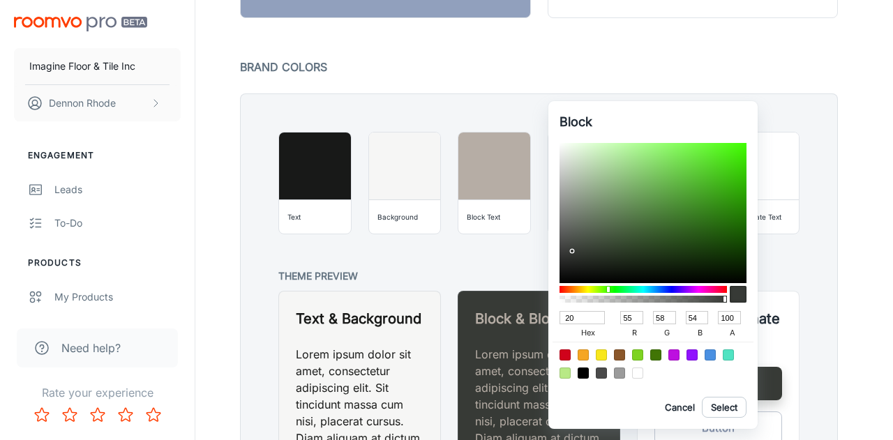
type input "34"
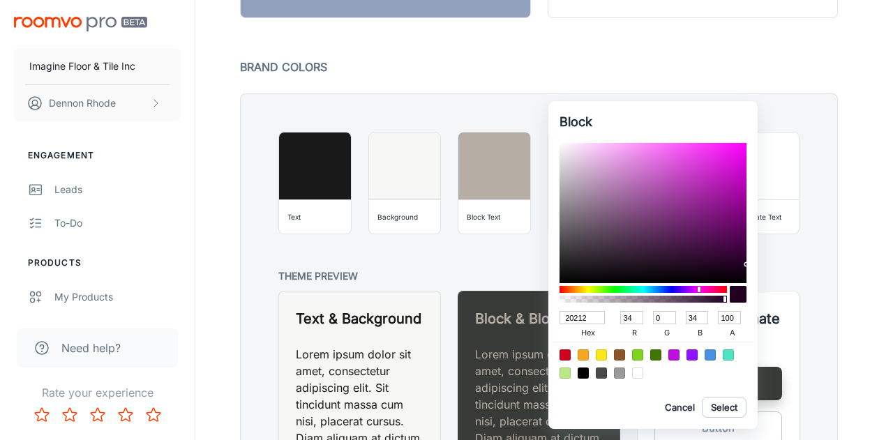
type input "202122"
type input "32"
type input "33"
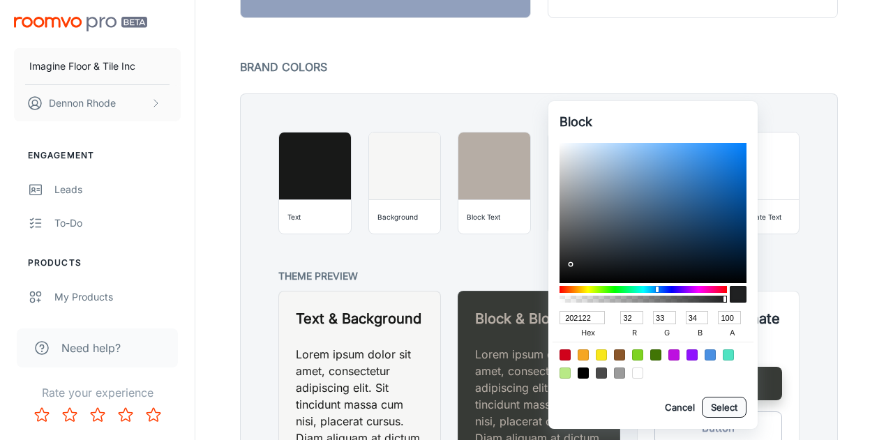
type input "202122"
click at [724, 411] on button "Select" at bounding box center [724, 407] width 45 height 21
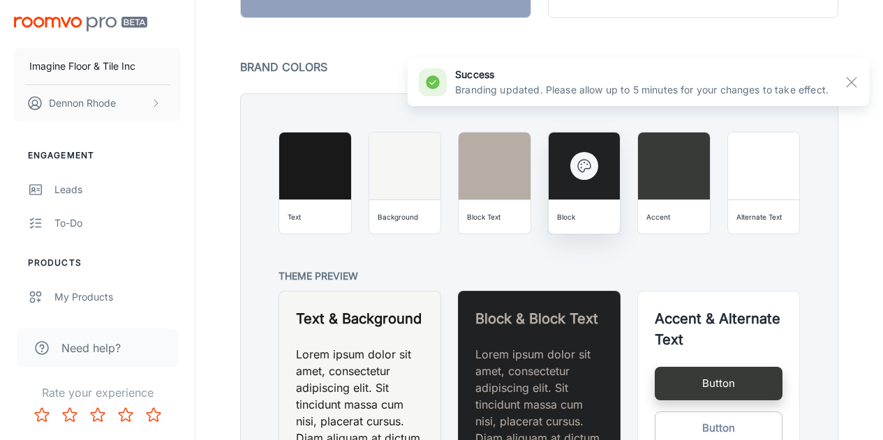
click at [581, 171] on icon "button" at bounding box center [584, 166] width 17 height 17
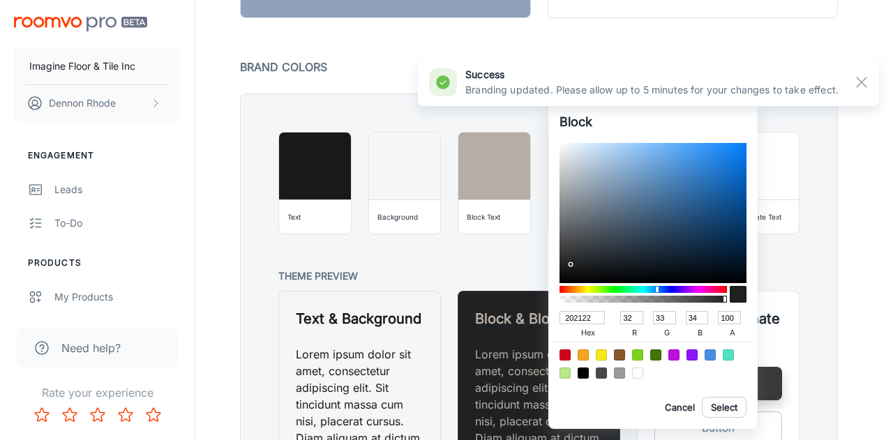
drag, startPoint x: 596, startPoint y: 323, endPoint x: 529, endPoint y: 316, distance: 67.5
click at [531, 316] on div "Block 202122 hex 32 r 33 g 34 b 100 a Cancel Select" at bounding box center [446, 220] width 893 height 440
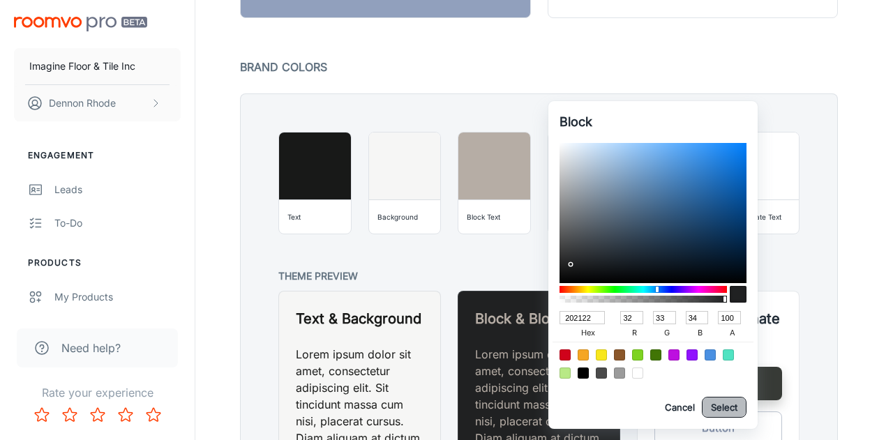
click at [719, 406] on button "Select" at bounding box center [724, 407] width 45 height 21
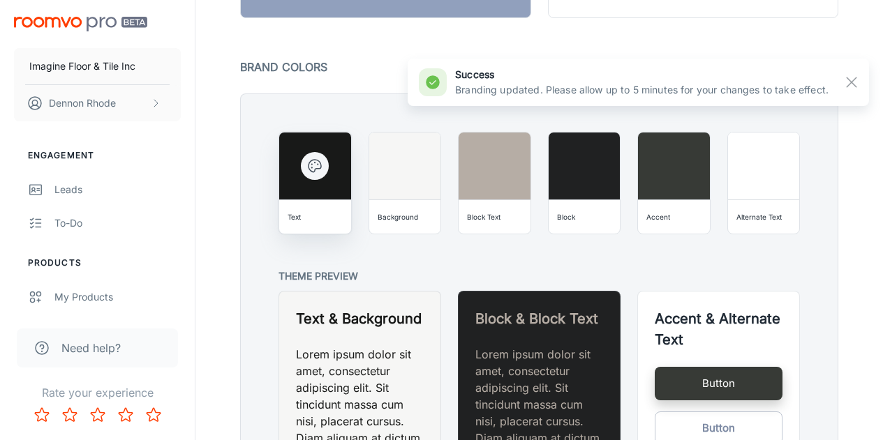
click at [314, 170] on icon "button" at bounding box center [315, 166] width 13 height 13
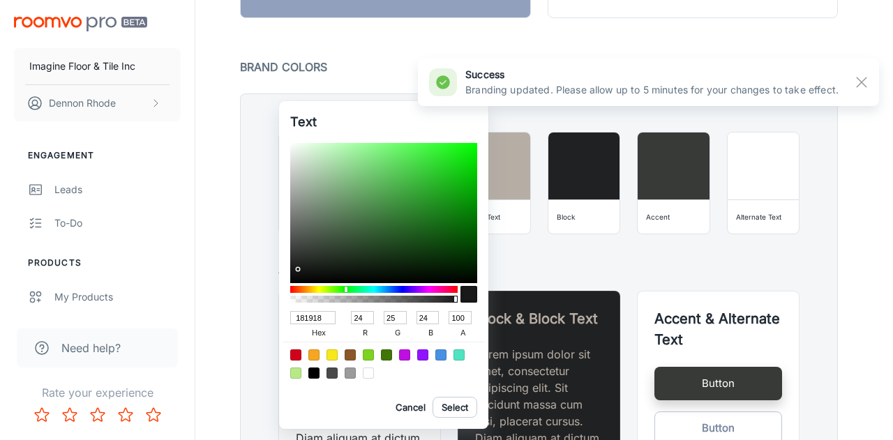
drag, startPoint x: 328, startPoint y: 319, endPoint x: 282, endPoint y: 329, distance: 47.1
click at [281, 329] on div "Text 181918 hex 24 r 25 g 24 b 100 a Cancel Select" at bounding box center [383, 265] width 209 height 328
paste input "202122"
type input "202122"
type input "32"
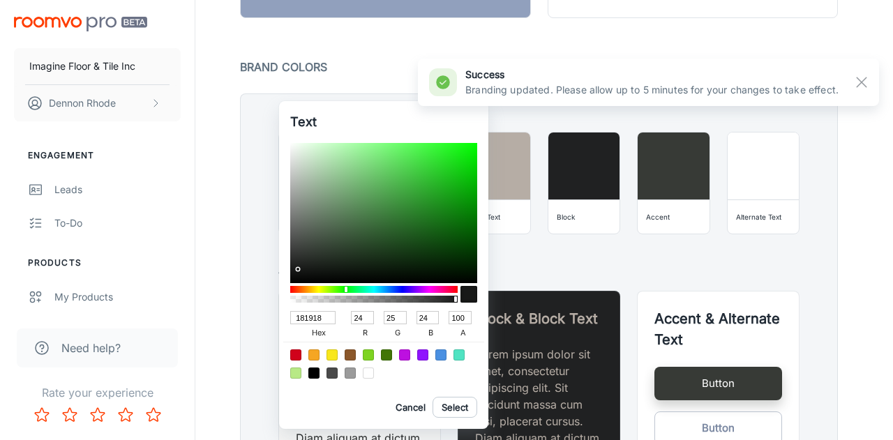
type input "33"
type input "34"
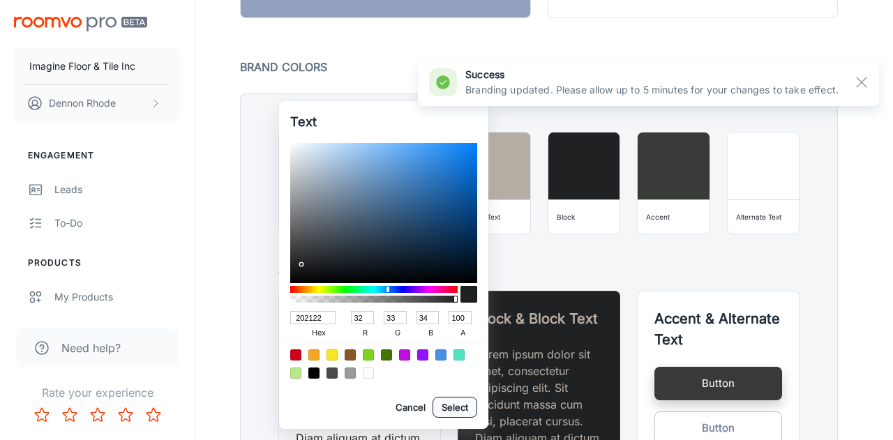
type input "202122"
click at [459, 404] on button "Select" at bounding box center [455, 407] width 45 height 21
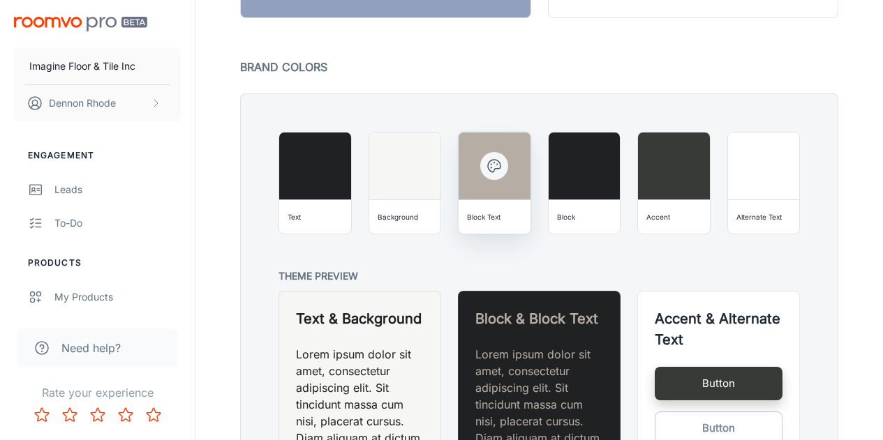
click at [500, 168] on icon "button" at bounding box center [494, 166] width 13 height 13
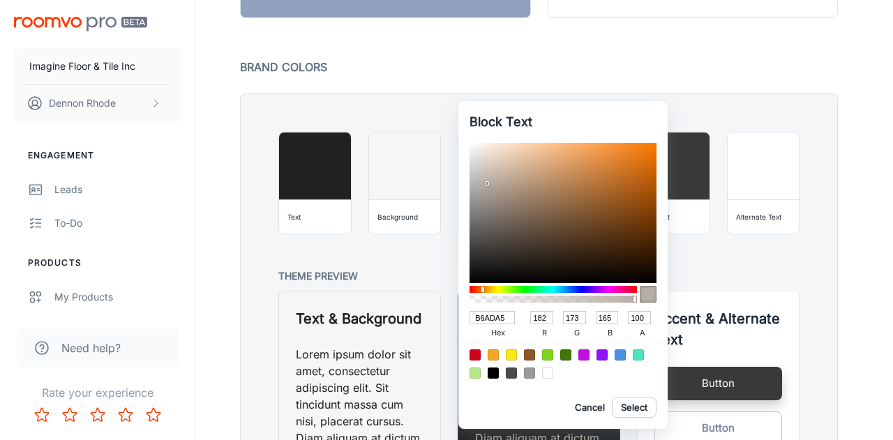
drag, startPoint x: 503, startPoint y: 315, endPoint x: 464, endPoint y: 310, distance: 40.1
click at [464, 310] on div "Block Text B6ADA5 hex 182 r 173 g 165 b 100 a Cancel Select" at bounding box center [563, 265] width 209 height 328
click at [646, 401] on button "Select" at bounding box center [634, 407] width 45 height 21
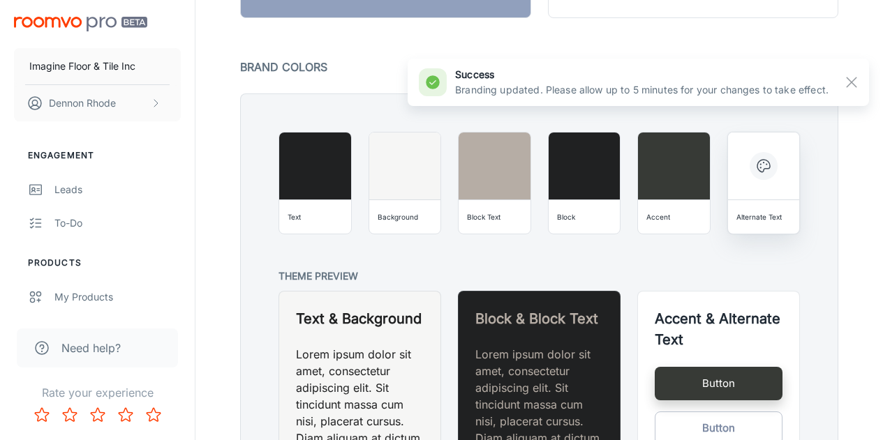
click at [756, 168] on icon "button" at bounding box center [763, 166] width 17 height 17
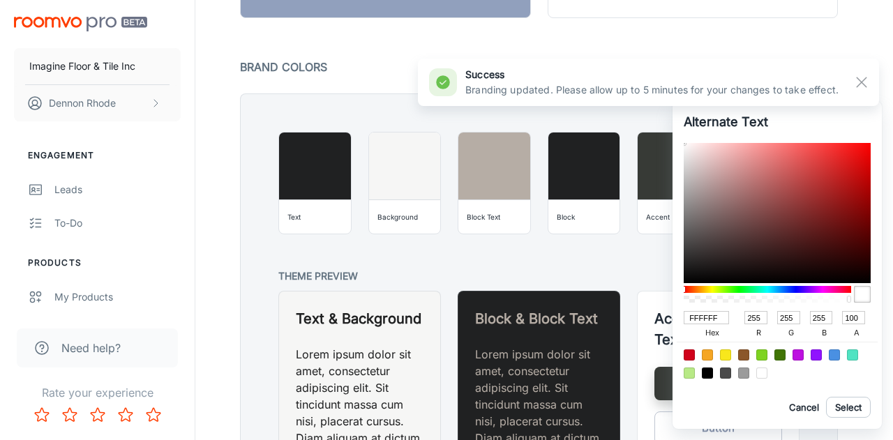
drag, startPoint x: 718, startPoint y: 318, endPoint x: 667, endPoint y: 322, distance: 51.1
click at [667, 322] on div "Alternate Text FFFFFF hex 255 r 255 g 255 b 100 a Cancel Select" at bounding box center [446, 220] width 893 height 440
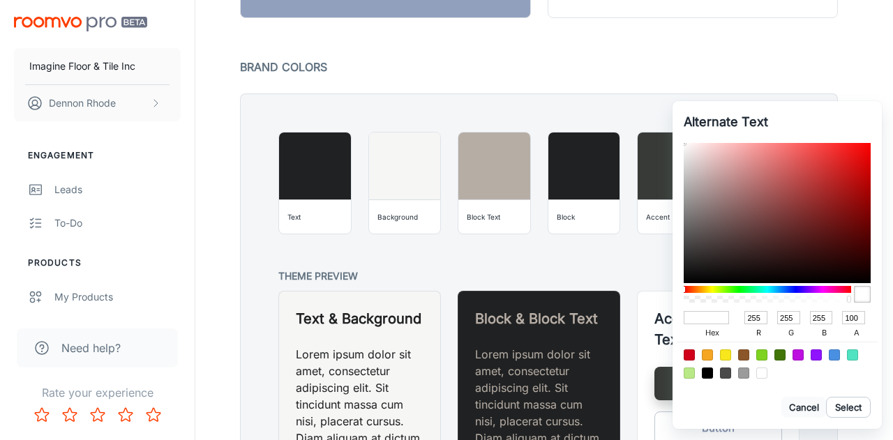
type input "FFFFFF"
click at [801, 401] on button "Cancel" at bounding box center [804, 407] width 45 height 21
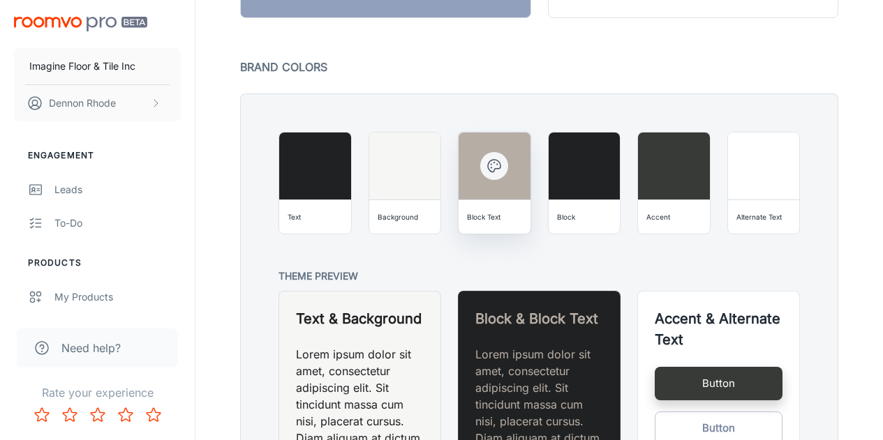
click at [494, 169] on icon "button" at bounding box center [494, 166] width 13 height 13
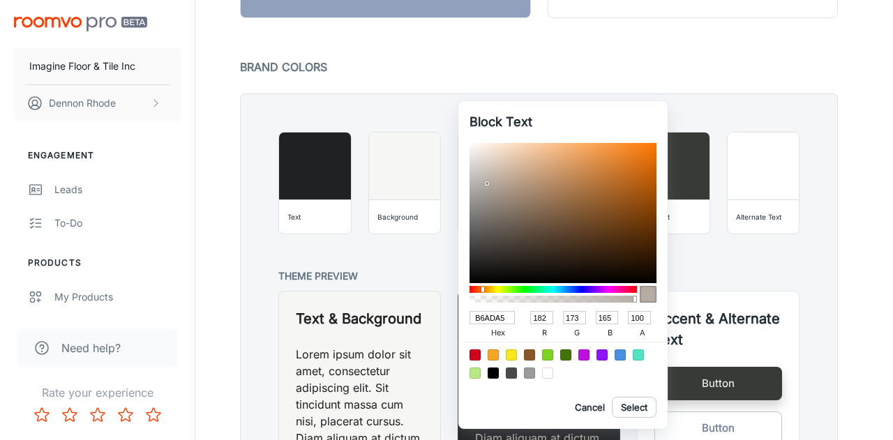
drag, startPoint x: 507, startPoint y: 321, endPoint x: 473, endPoint y: 325, distance: 33.7
click at [473, 325] on input "B6ADA5" at bounding box center [492, 317] width 45 height 13
click at [642, 401] on button "Select" at bounding box center [634, 407] width 45 height 21
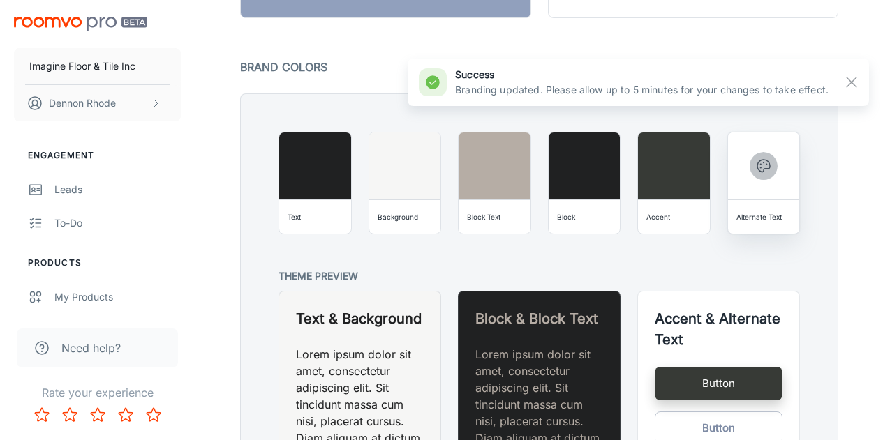
click at [760, 166] on icon "button" at bounding box center [763, 166] width 17 height 17
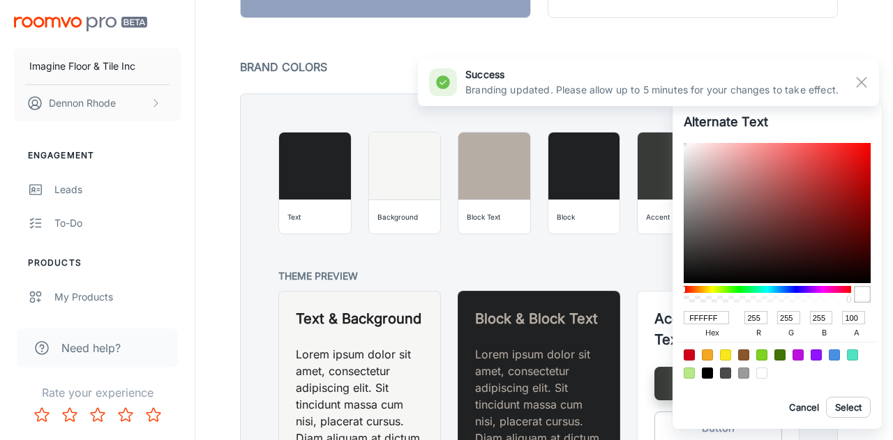
drag, startPoint x: 724, startPoint y: 320, endPoint x: 639, endPoint y: 327, distance: 85.4
click at [639, 327] on div "Alternate Text FFFFFF hex 255 r 255 g 255 b 100 a Cancel Select" at bounding box center [446, 220] width 893 height 440
paste input "B6ADA5"
type input "B6ADA5"
type input "182"
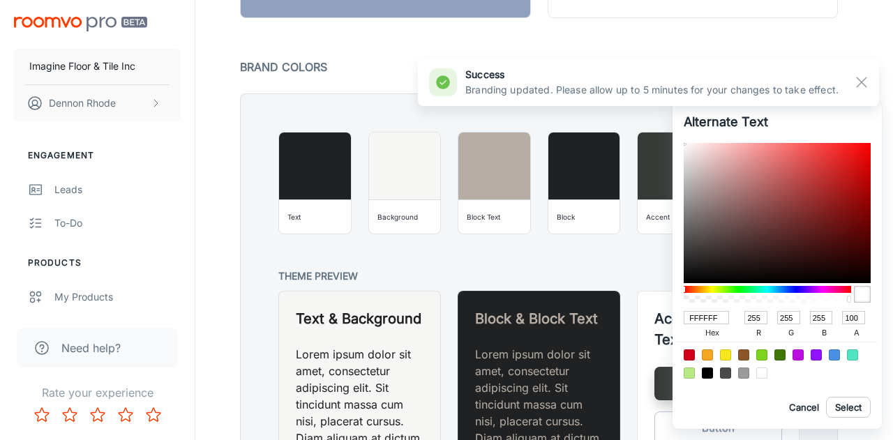
type input "173"
type input "165"
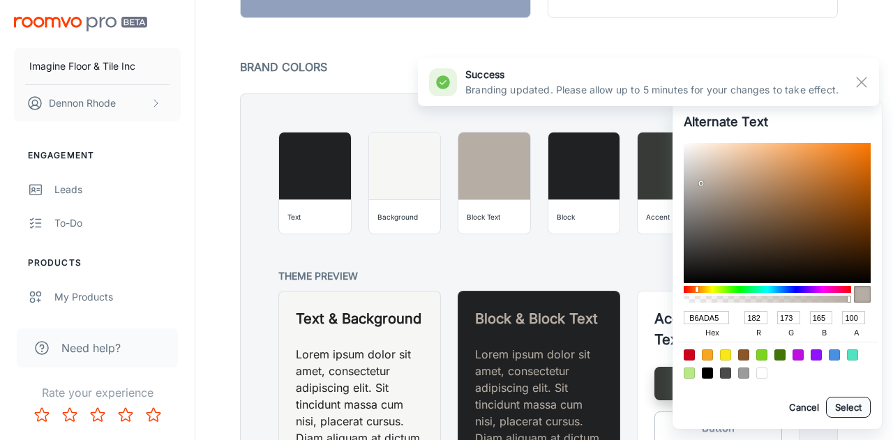
type input "B6ADA5"
click at [843, 407] on button "Select" at bounding box center [848, 407] width 45 height 21
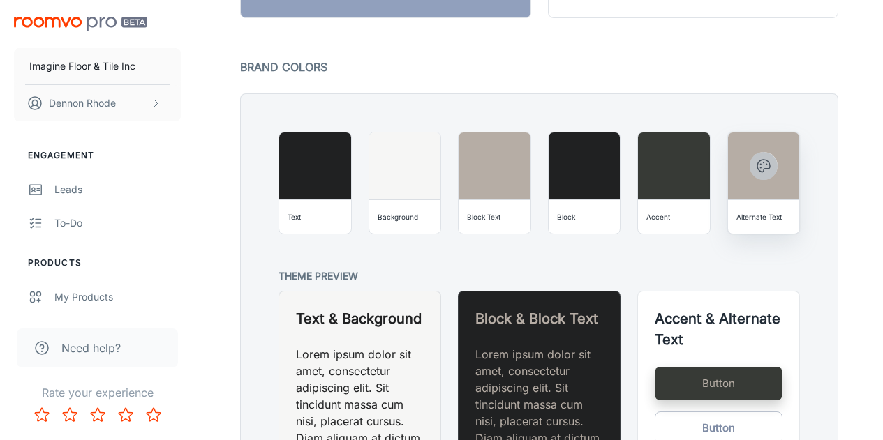
click at [764, 164] on icon "button" at bounding box center [763, 166] width 17 height 17
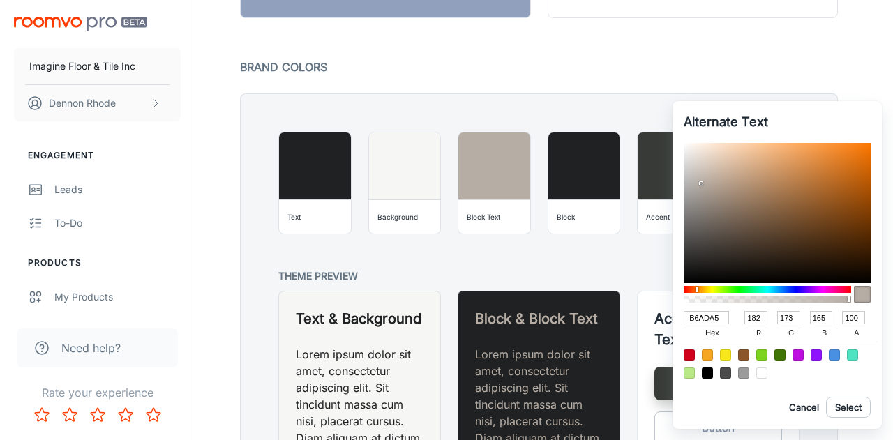
drag, startPoint x: 727, startPoint y: 318, endPoint x: 646, endPoint y: 308, distance: 81.6
click at [646, 308] on div "Alternate Text B6ADA5 hex 182 r 173 g 165 b 100 a Cancel Select" at bounding box center [446, 220] width 893 height 440
type input "fff"
type input "255"
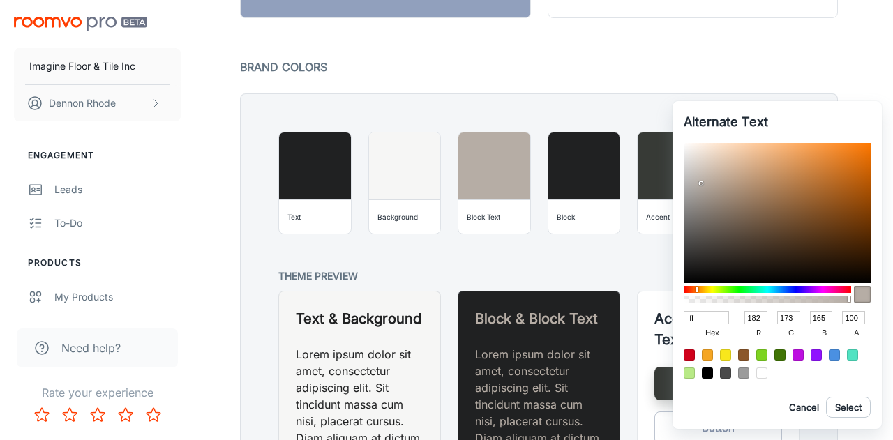
type input "255"
type input "FFFFFF"
click at [854, 413] on button "Select" at bounding box center [848, 407] width 45 height 21
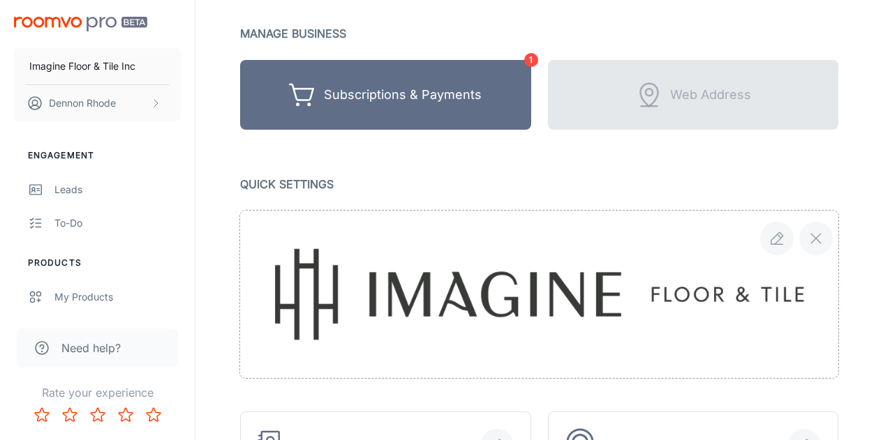
scroll to position [140, 0]
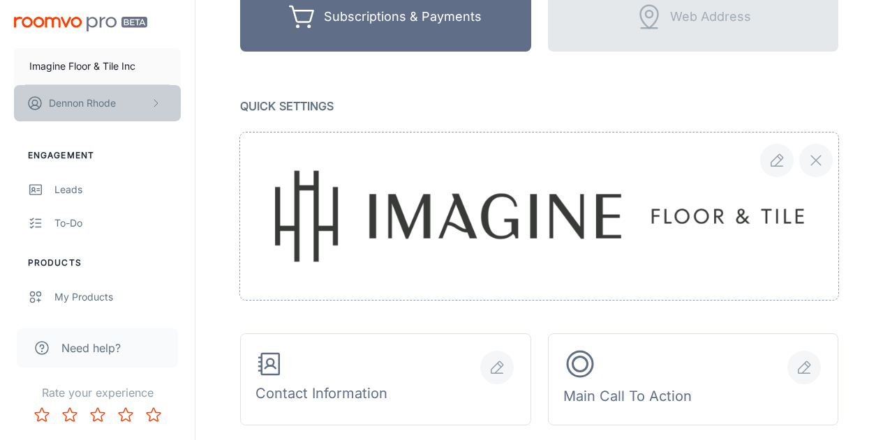
click at [76, 107] on p "Dennon Rhode" at bounding box center [82, 103] width 67 height 15
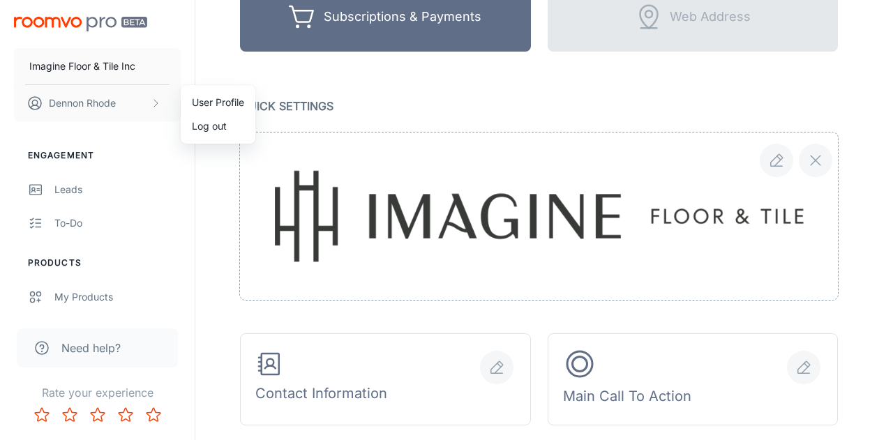
click at [123, 169] on div at bounding box center [446, 220] width 893 height 440
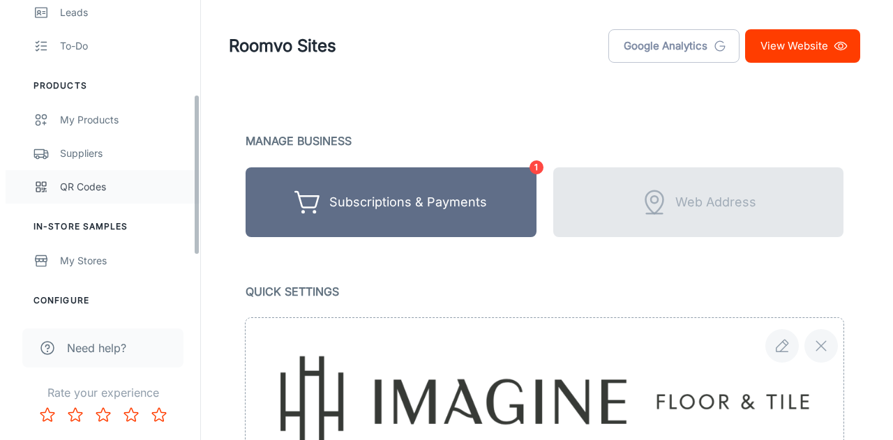
scroll to position [186, 0]
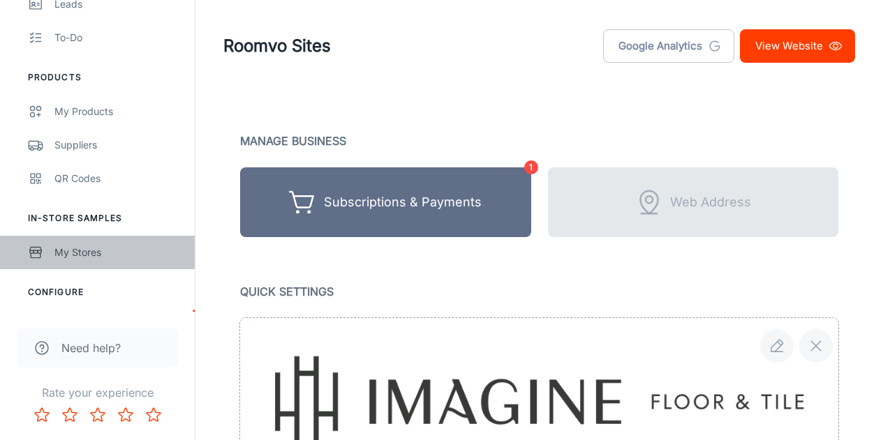
click at [80, 253] on div "My Stores" at bounding box center [117, 252] width 126 height 15
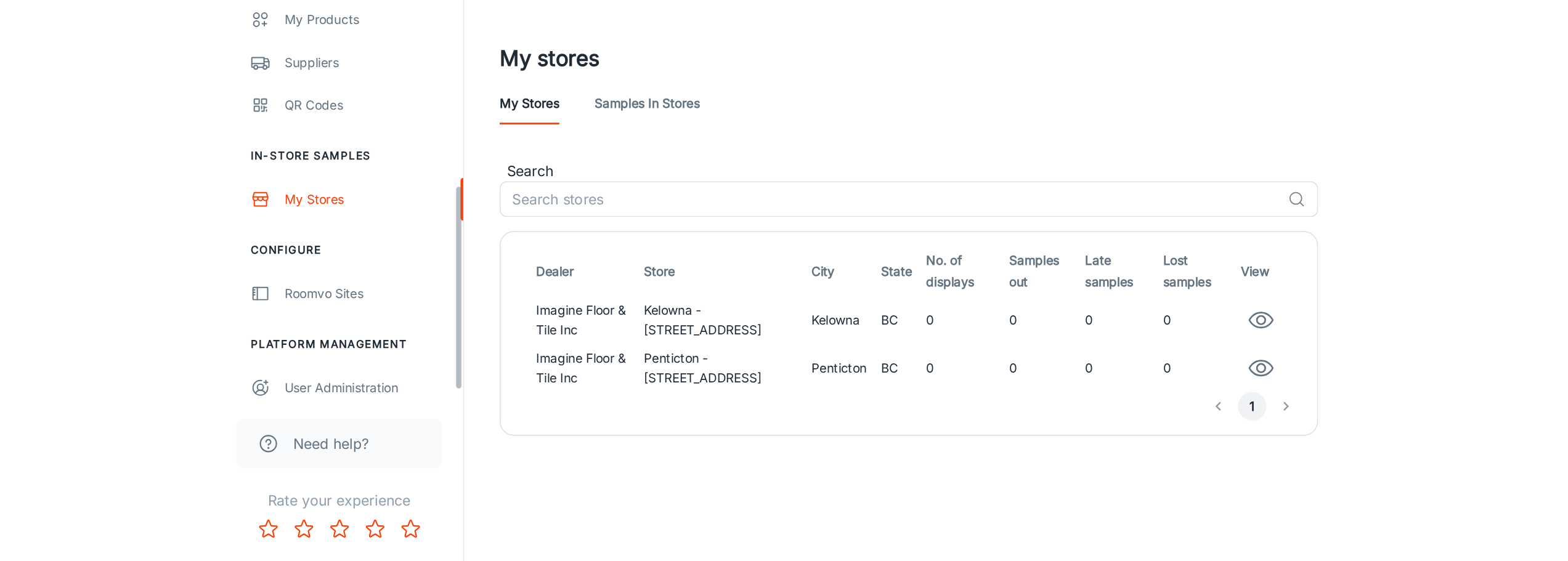
scroll to position [257, 0]
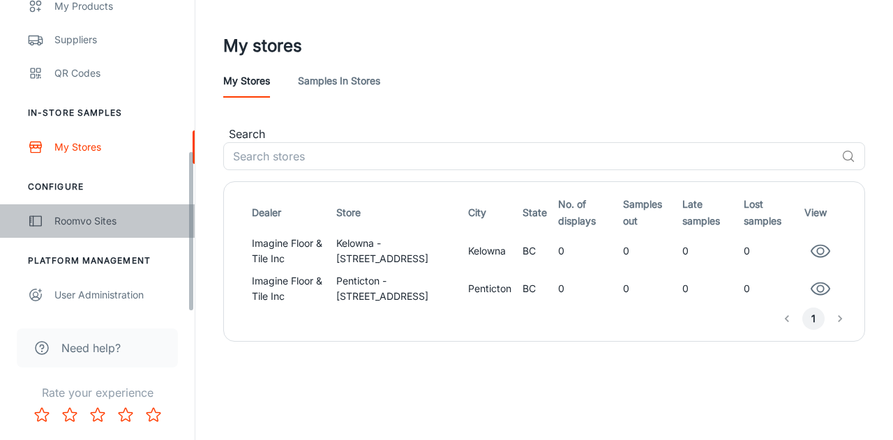
click at [106, 219] on div "Roomvo Sites" at bounding box center [117, 221] width 126 height 15
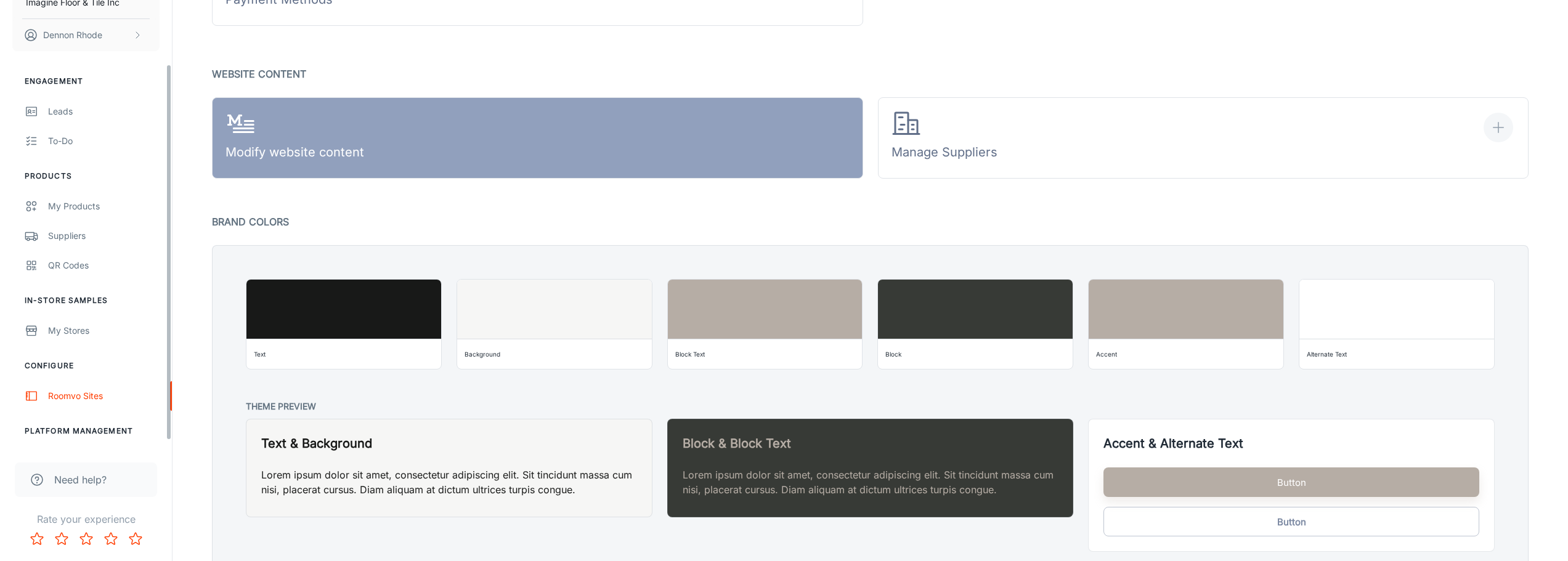
scroll to position [85, 0]
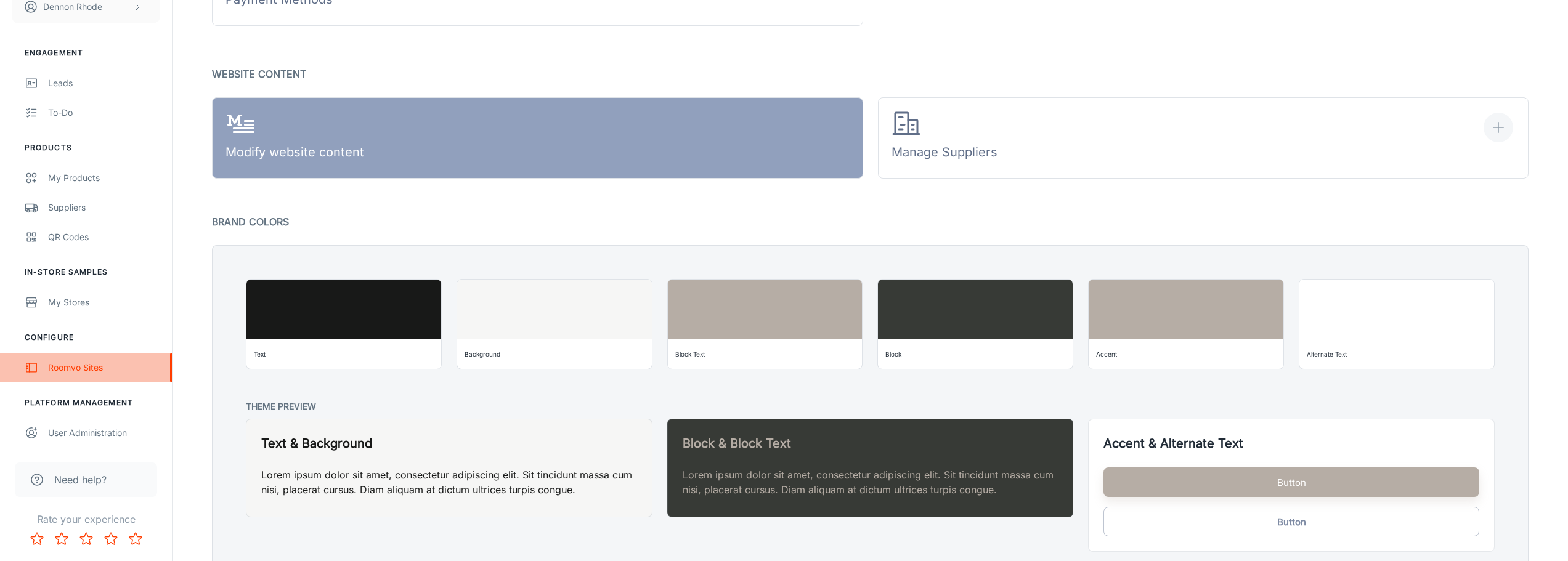
click at [98, 368] on div "Roomvo Sites" at bounding box center [103, 367] width 111 height 13
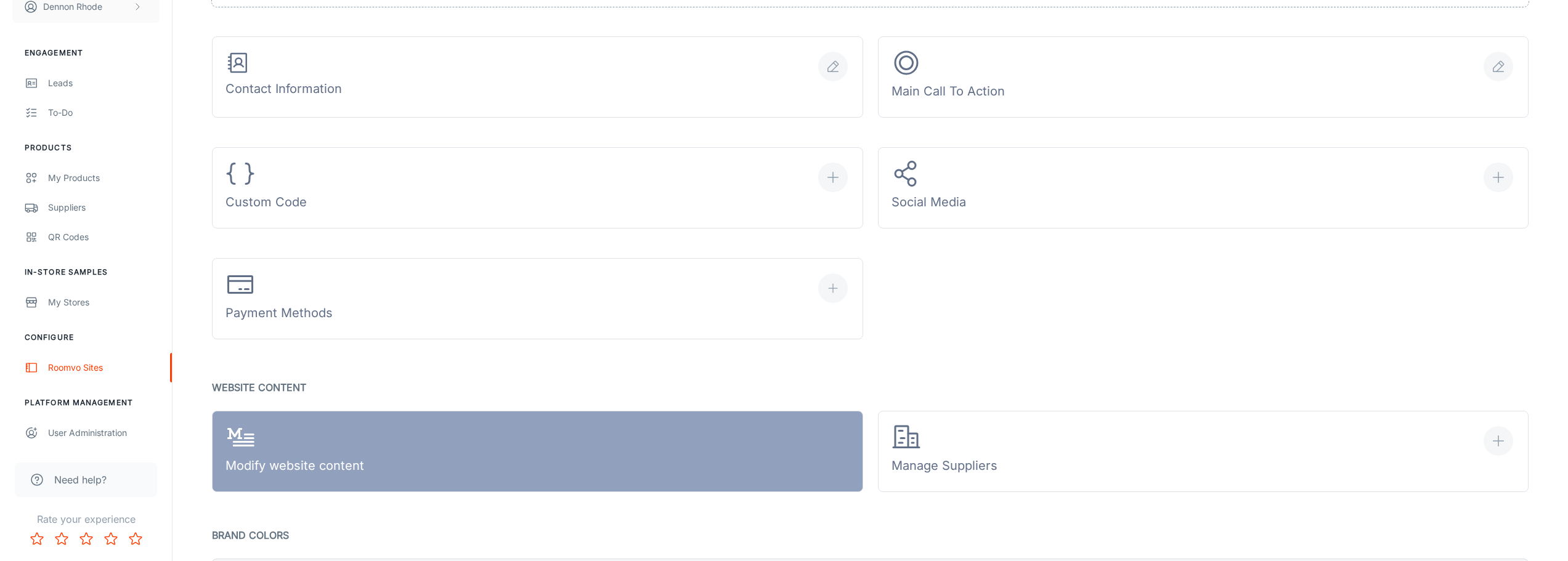
scroll to position [616, 0]
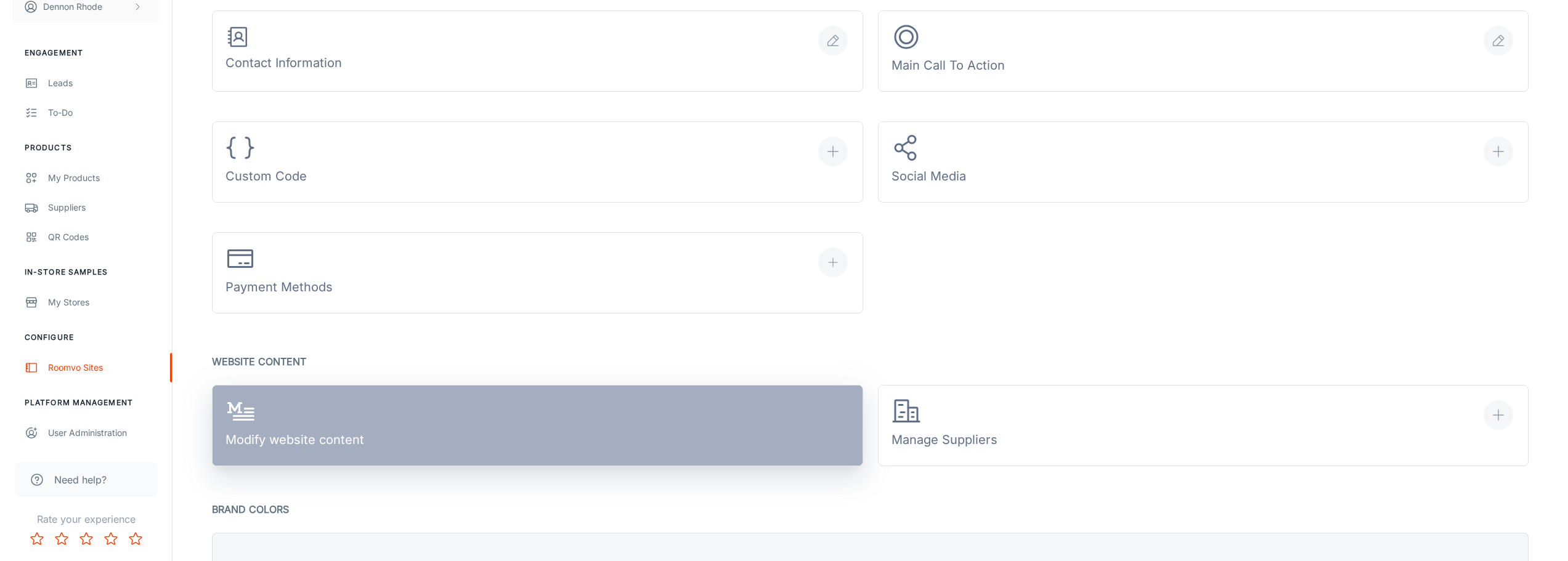
click at [302, 388] on div "Modify website content" at bounding box center [294, 425] width 139 height 57
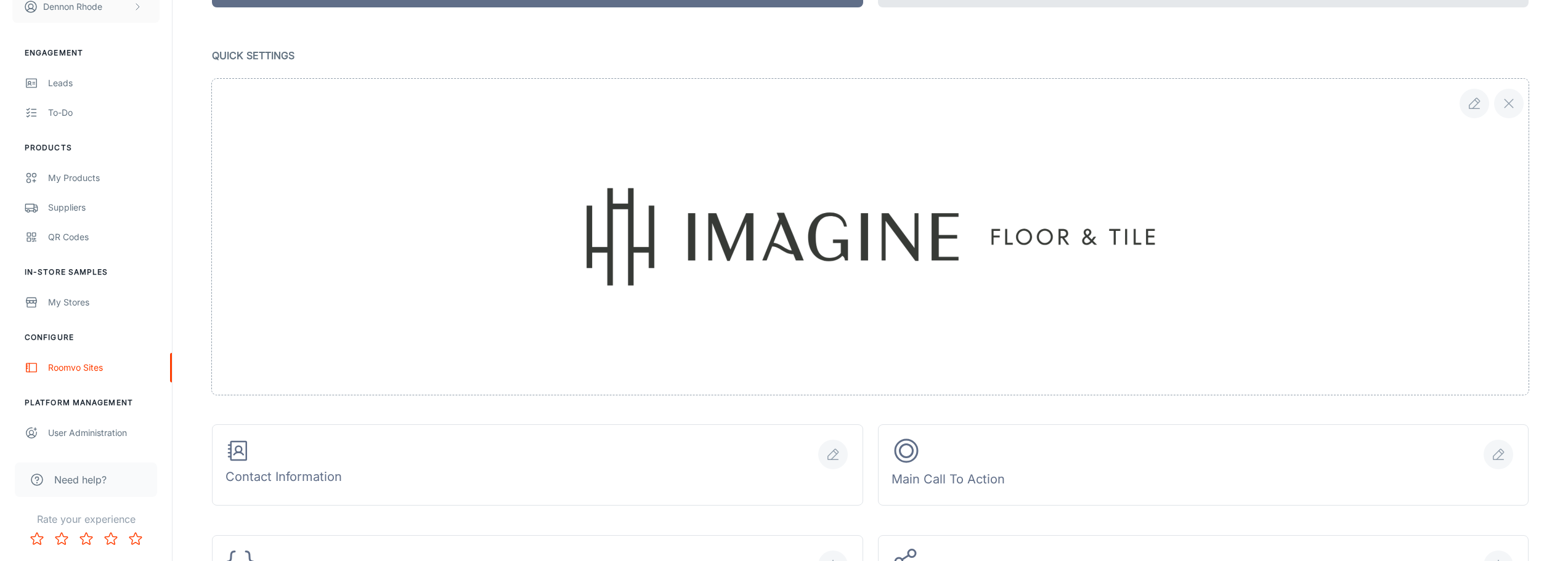
scroll to position [205, 0]
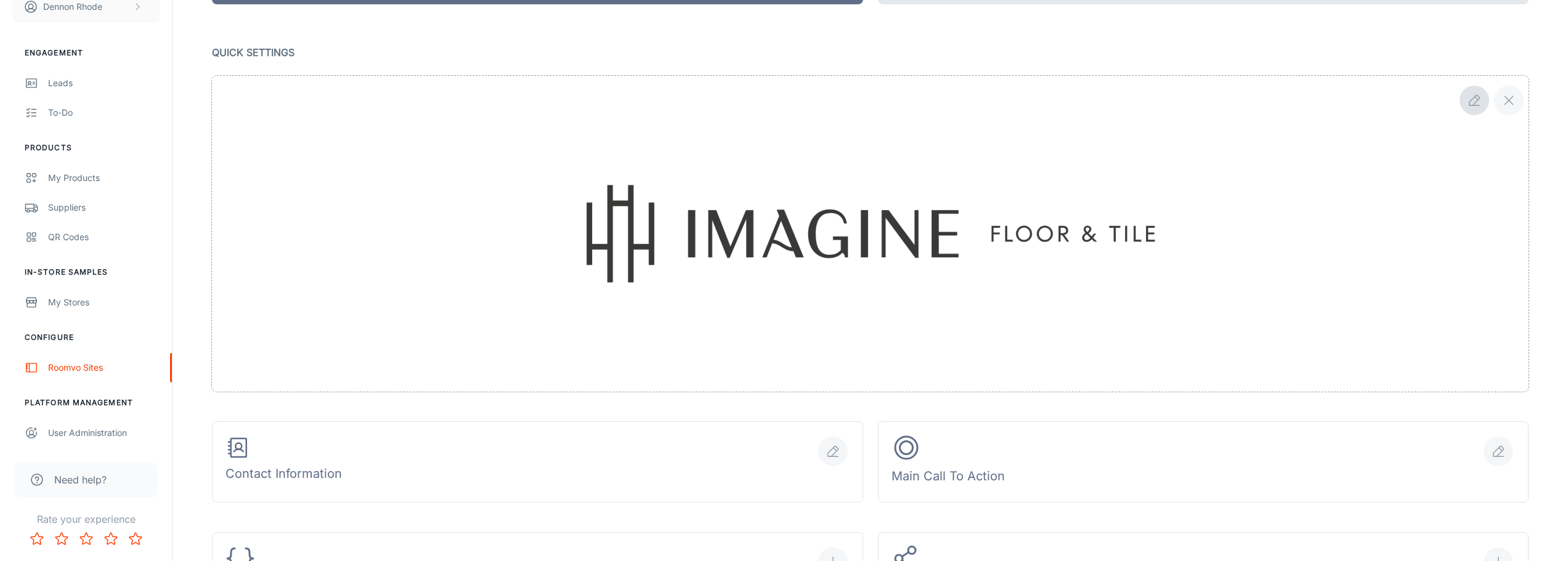
click at [788, 93] on icon "button" at bounding box center [1474, 100] width 15 height 15
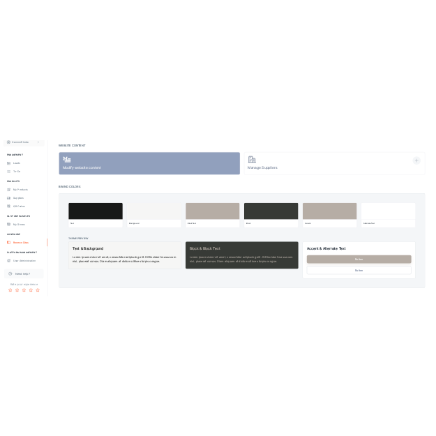
scroll to position [1108, 0]
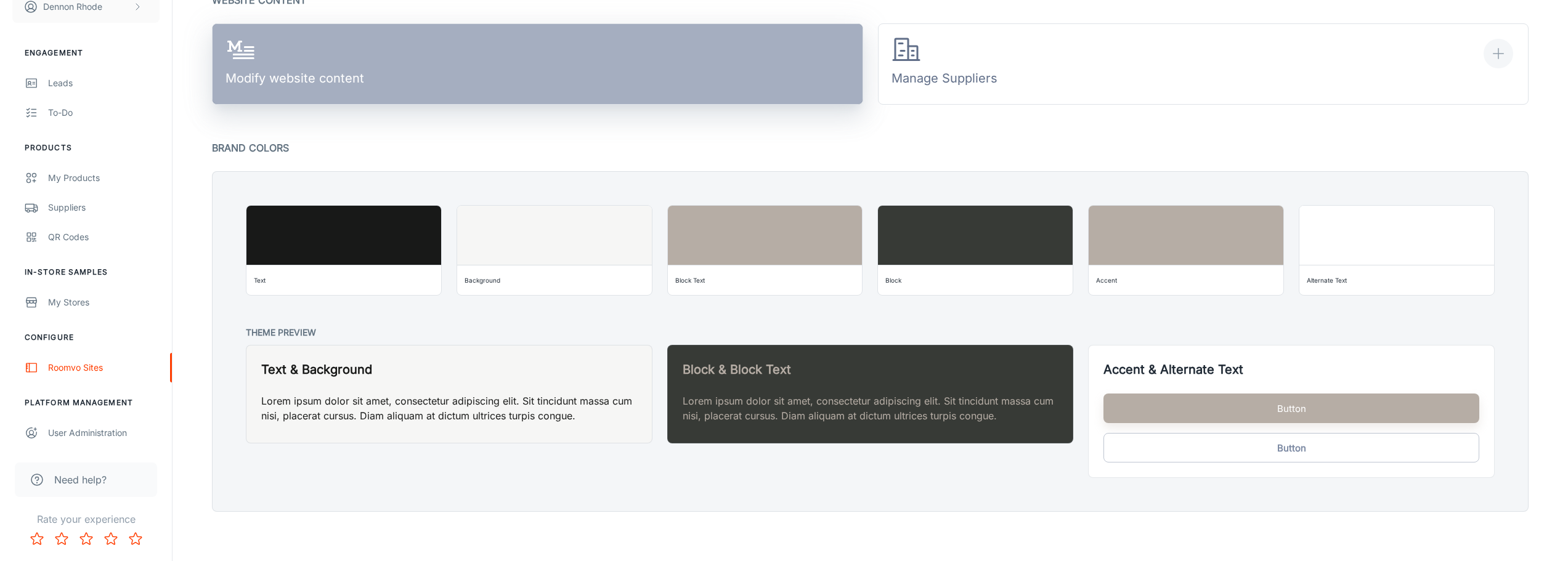
click at [312, 56] on div "Modify website content" at bounding box center [294, 64] width 139 height 57
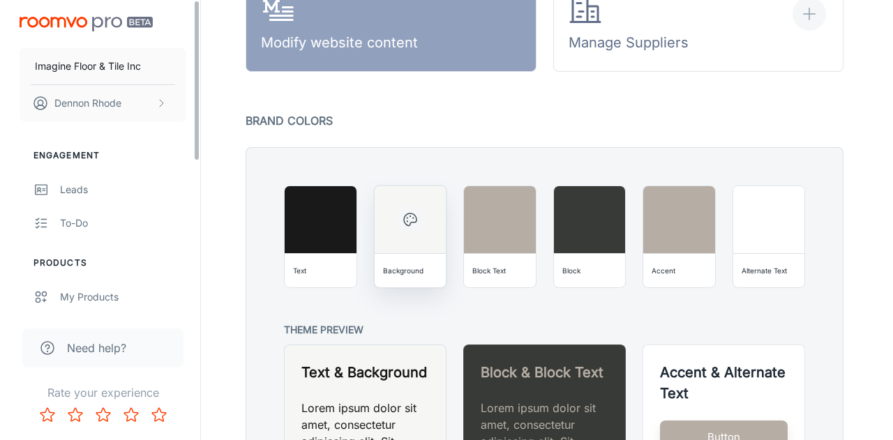
scroll to position [967, 0]
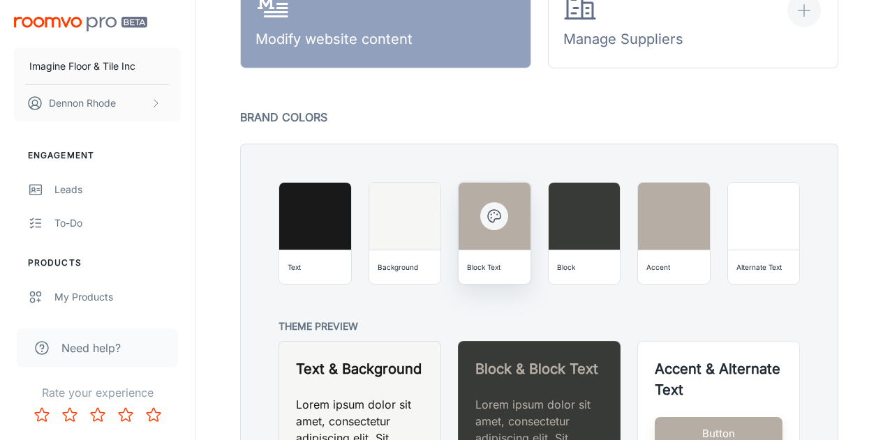
click at [500, 217] on icon "button" at bounding box center [494, 216] width 13 height 13
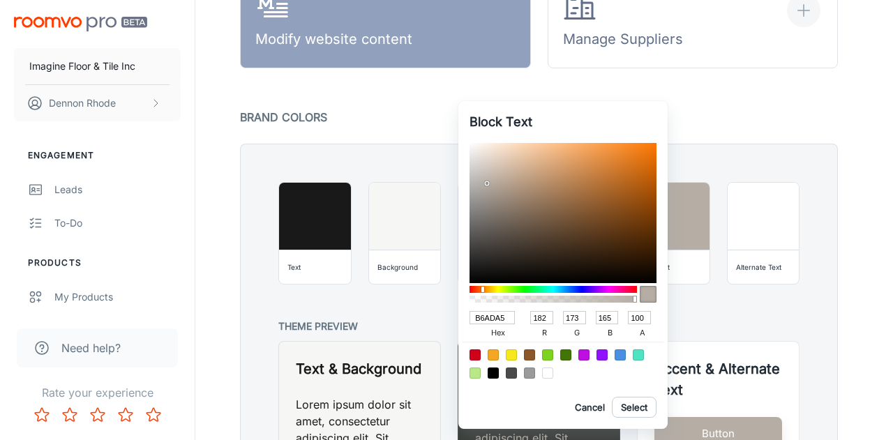
drag, startPoint x: 507, startPoint y: 319, endPoint x: 470, endPoint y: 322, distance: 36.5
click at [470, 322] on input "B6ADA5" at bounding box center [492, 317] width 45 height 13
click at [398, 112] on div at bounding box center [446, 220] width 893 height 440
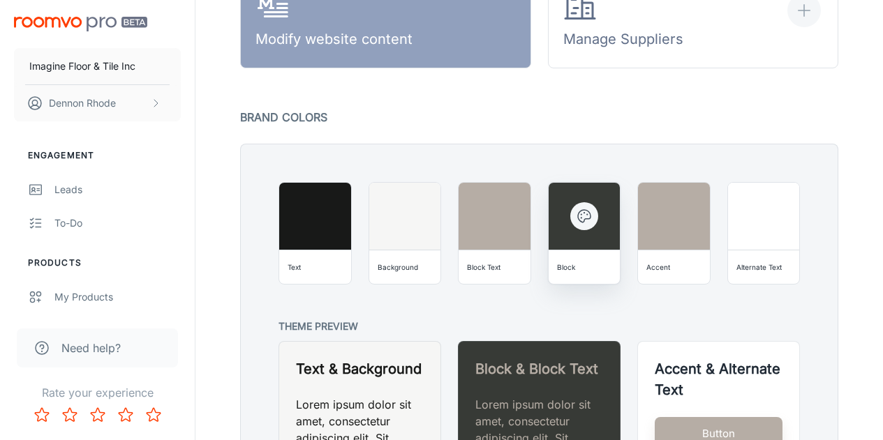
click at [585, 212] on icon "button" at bounding box center [584, 216] width 17 height 17
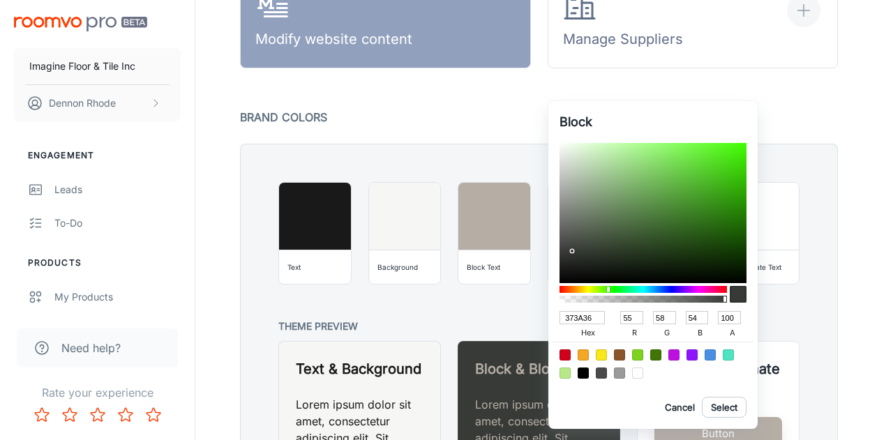
drag, startPoint x: 598, startPoint y: 313, endPoint x: 545, endPoint y: 305, distance: 53.0
click at [545, 305] on div "Block 373A36 hex 55 r 58 g 54 b 100 a Cancel Select" at bounding box center [446, 220] width 893 height 440
